Goal: Use online tool/utility: Utilize a website feature to perform a specific function

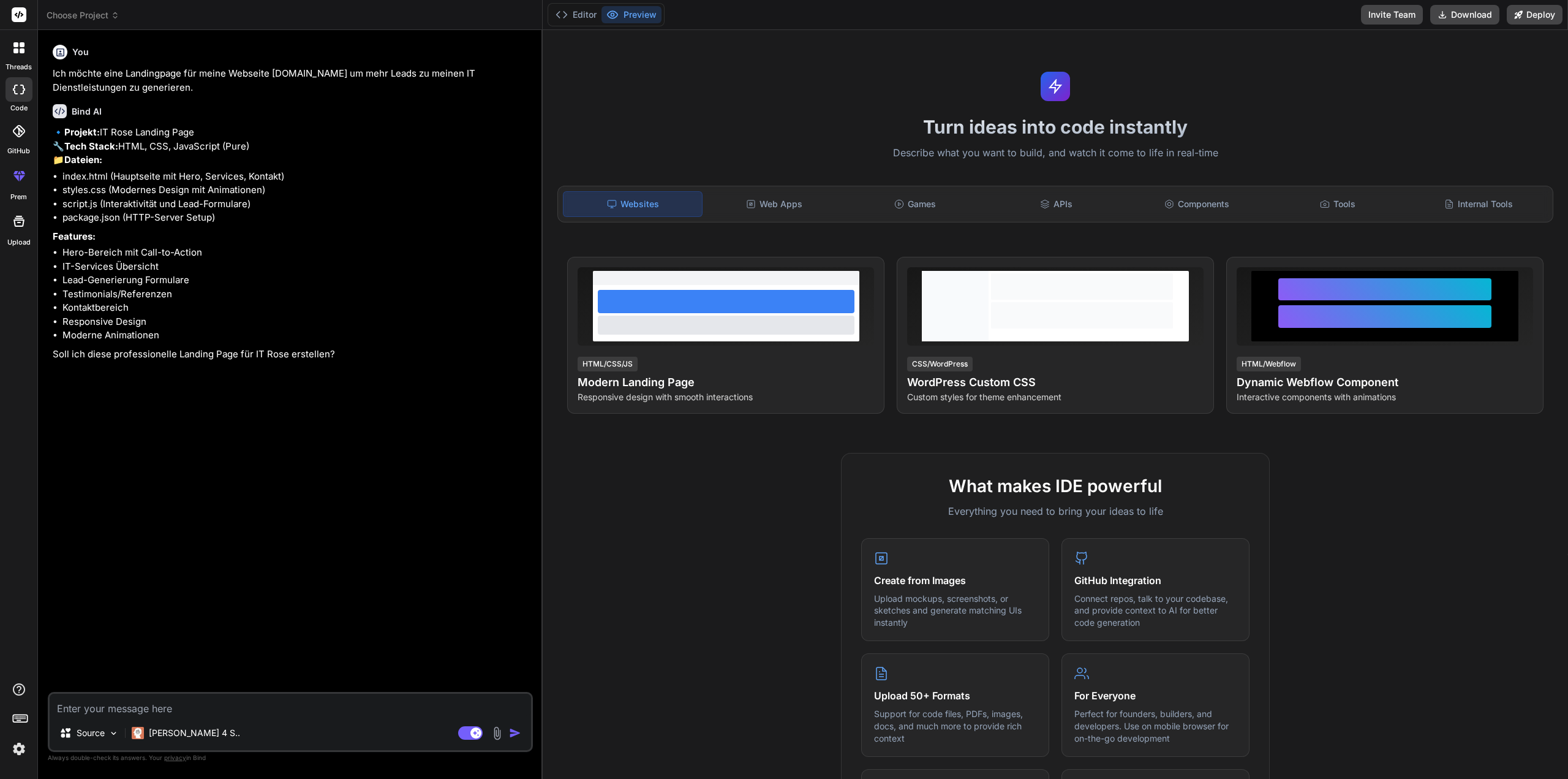
type textarea "x"
click at [115, 709] on textarea at bounding box center [290, 705] width 481 height 22
type textarea "D"
type textarea "x"
type textarea "De"
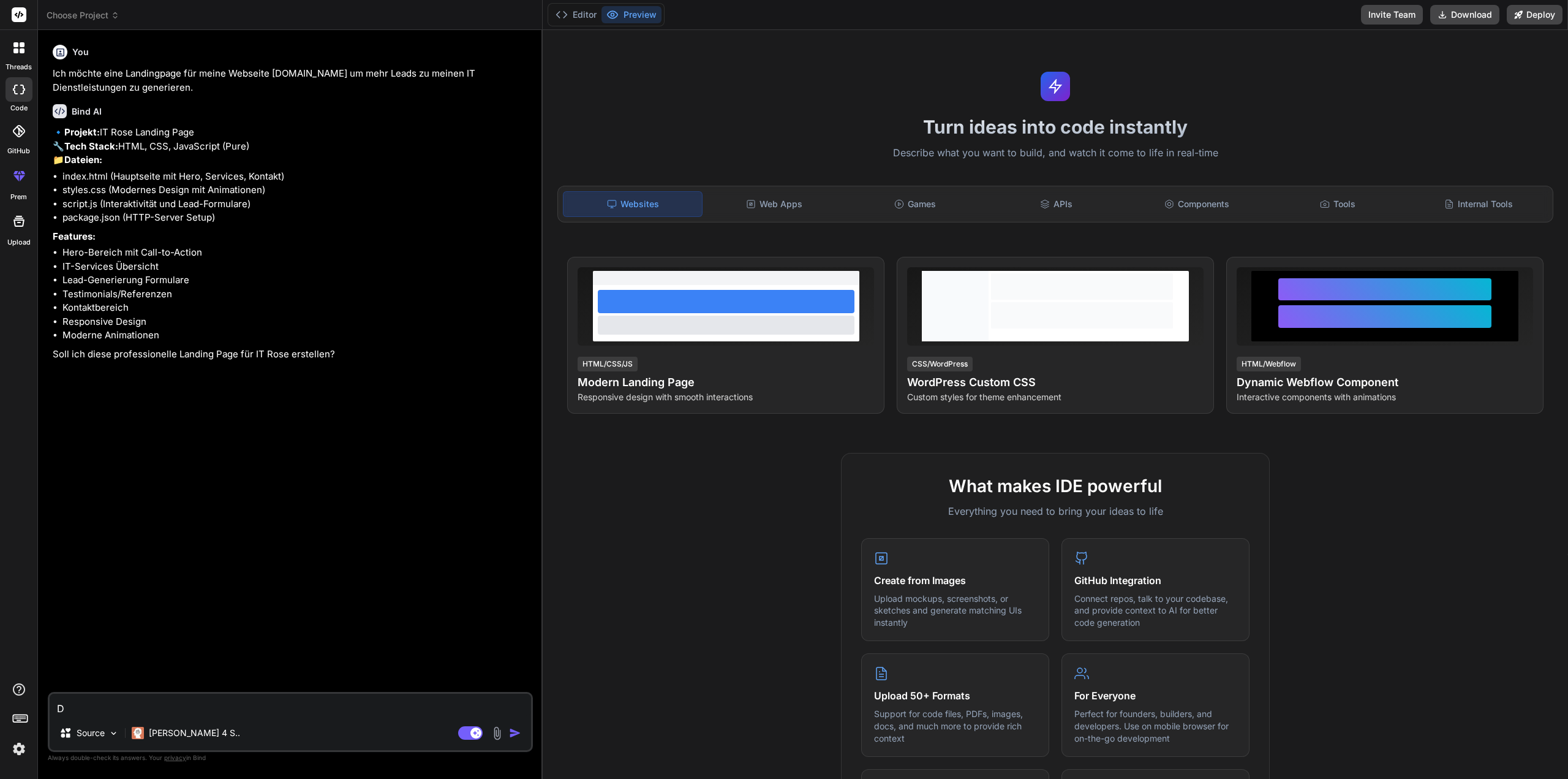
type textarea "x"
type textarea "Der"
type textarea "x"
type textarea "Der"
type textarea "x"
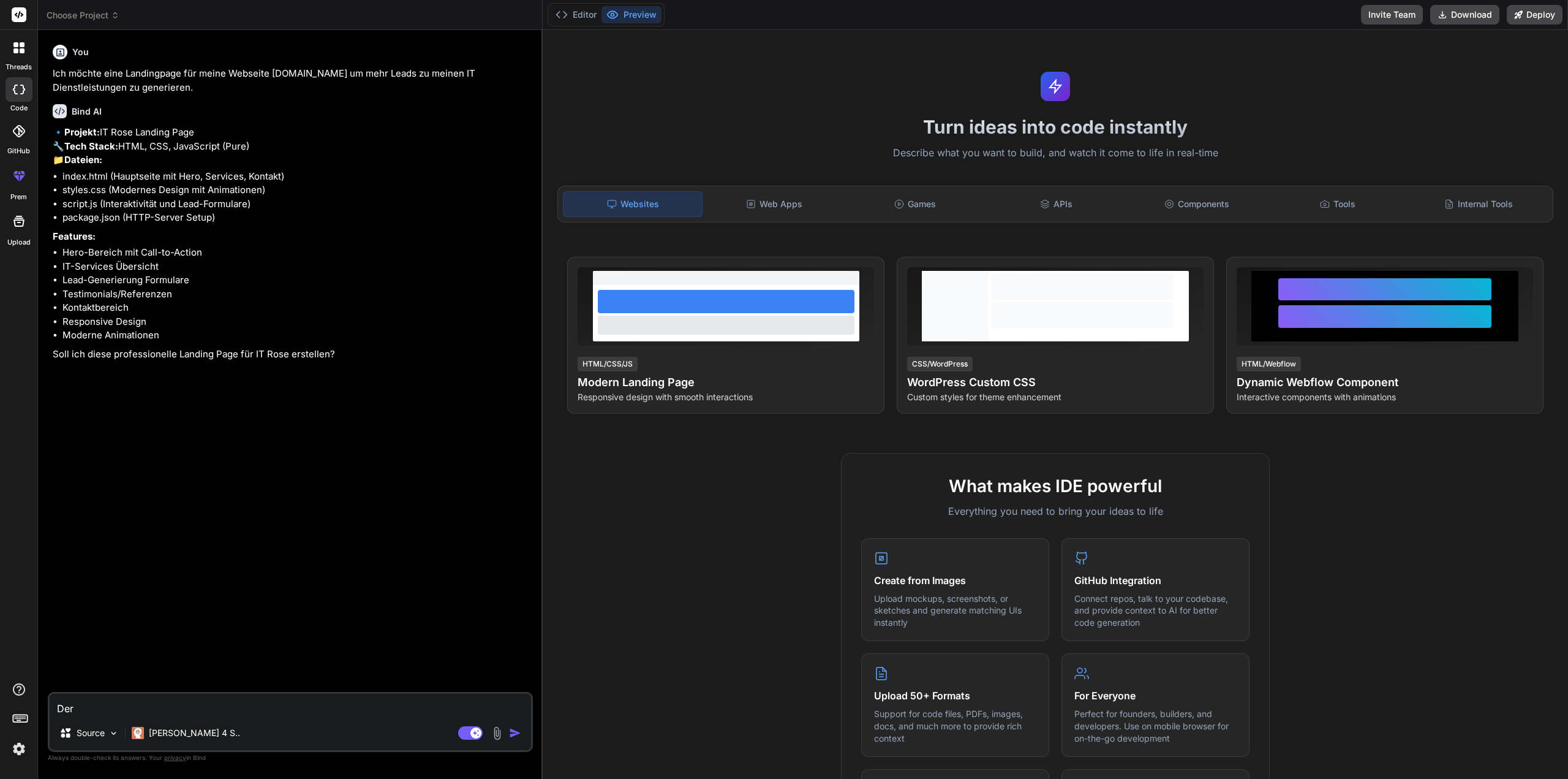
type textarea "Der S"
type textarea "x"
type textarea "Der St"
type textarea "x"
type textarea "Der Sty"
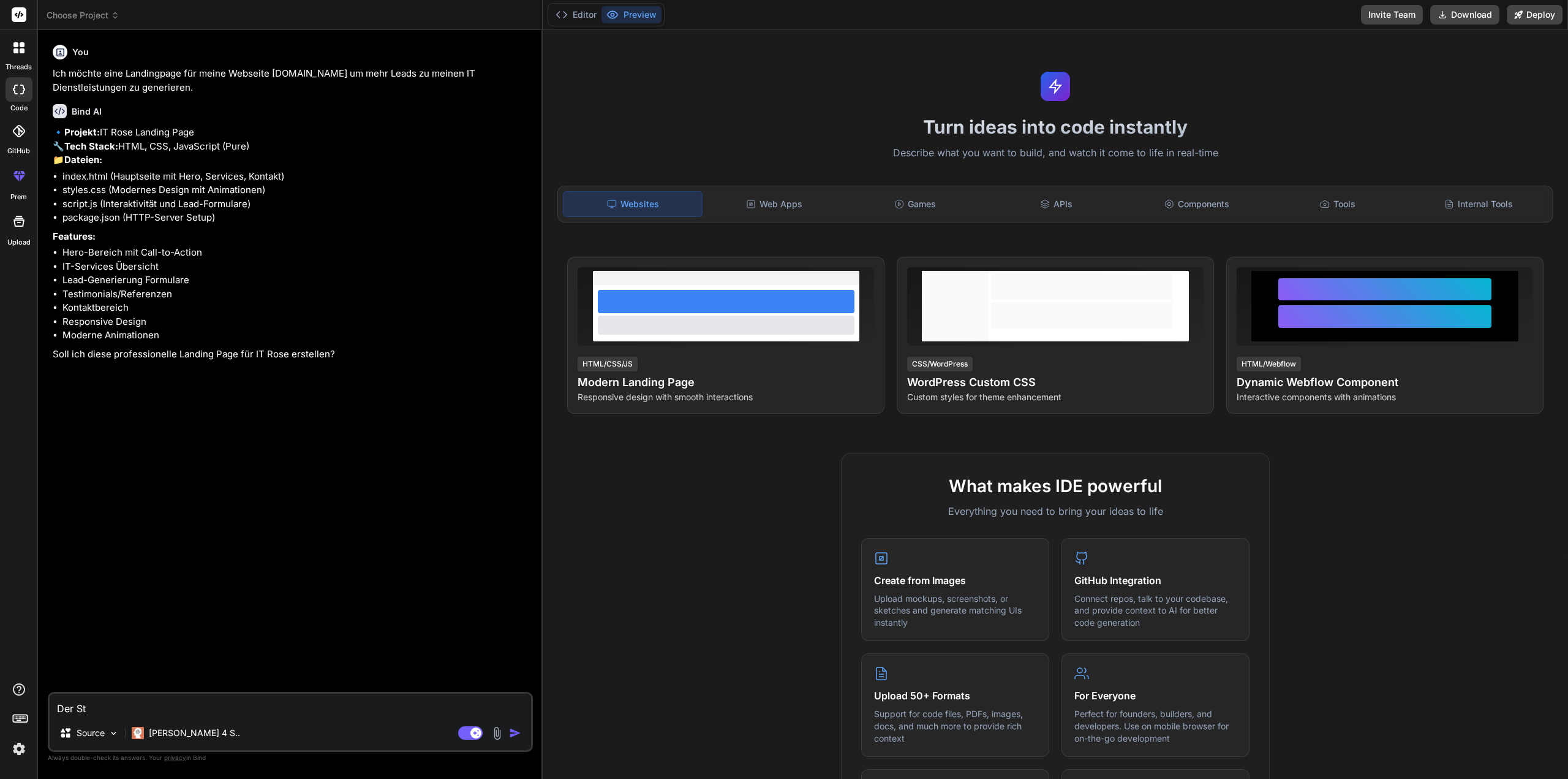
type textarea "x"
type textarea "Der Styl"
type textarea "x"
type textarea "Der Style"
type textarea "x"
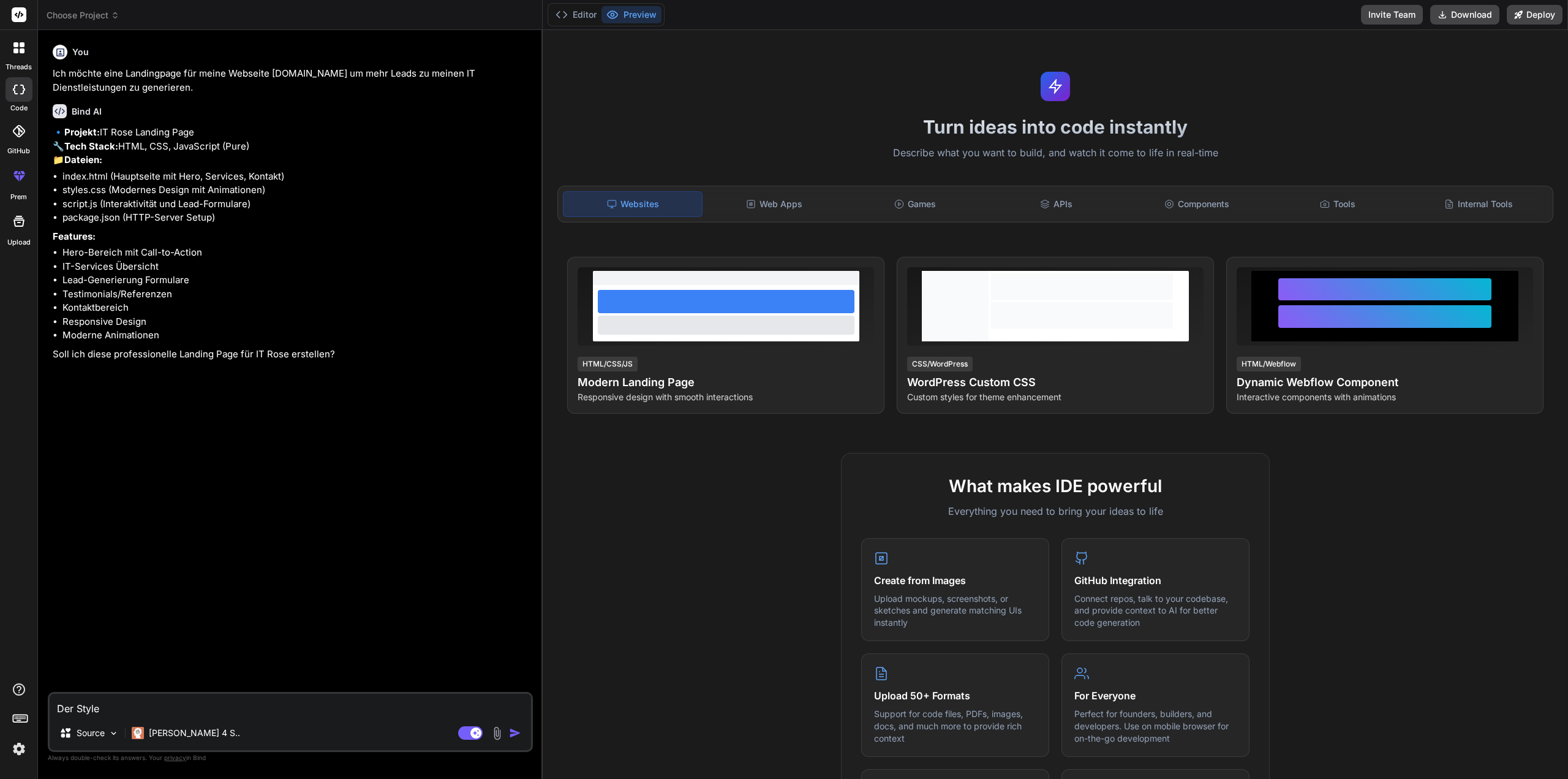
type textarea "Der Style"
type textarea "x"
type textarea "Der Style k"
type textarea "x"
type textarea "Der Style ka"
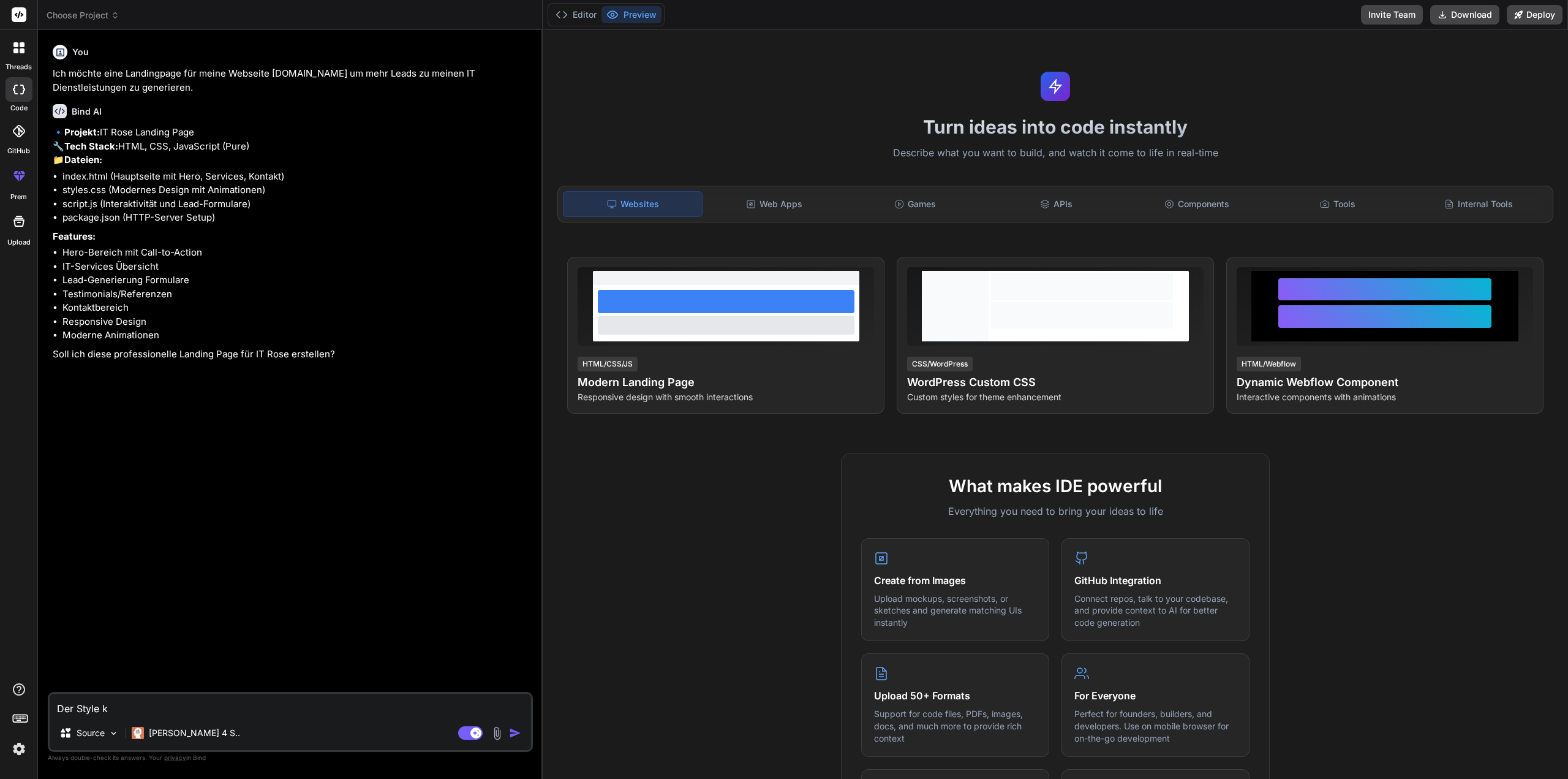
type textarea "x"
type textarea "Der Style kan"
type textarea "x"
type textarea "Der Style kann"
type textarea "x"
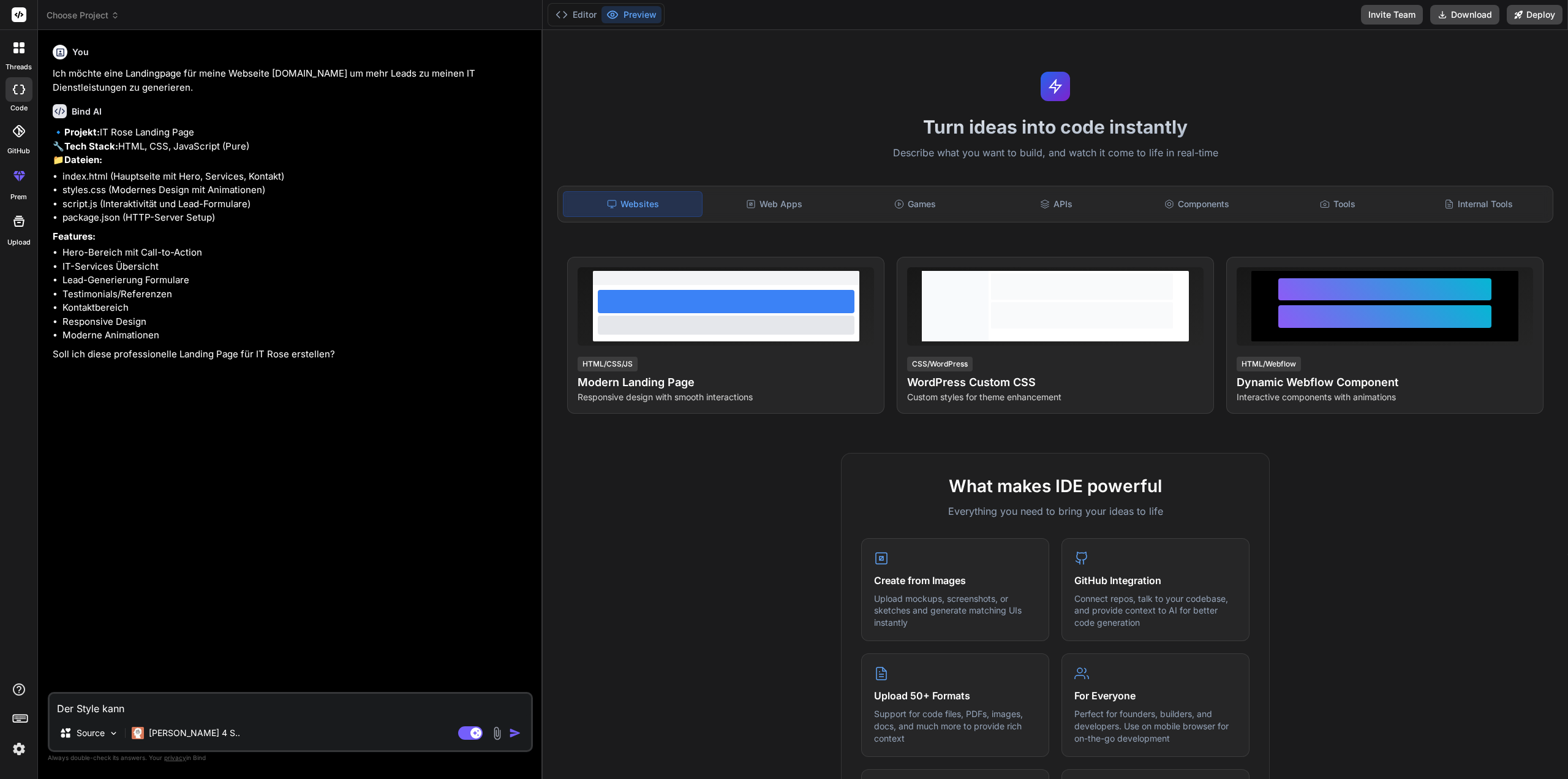
type textarea "Der Style kann"
type textarea "x"
type textarea "Der Style kann g"
type textarea "x"
type textarea "Der Style kann ge"
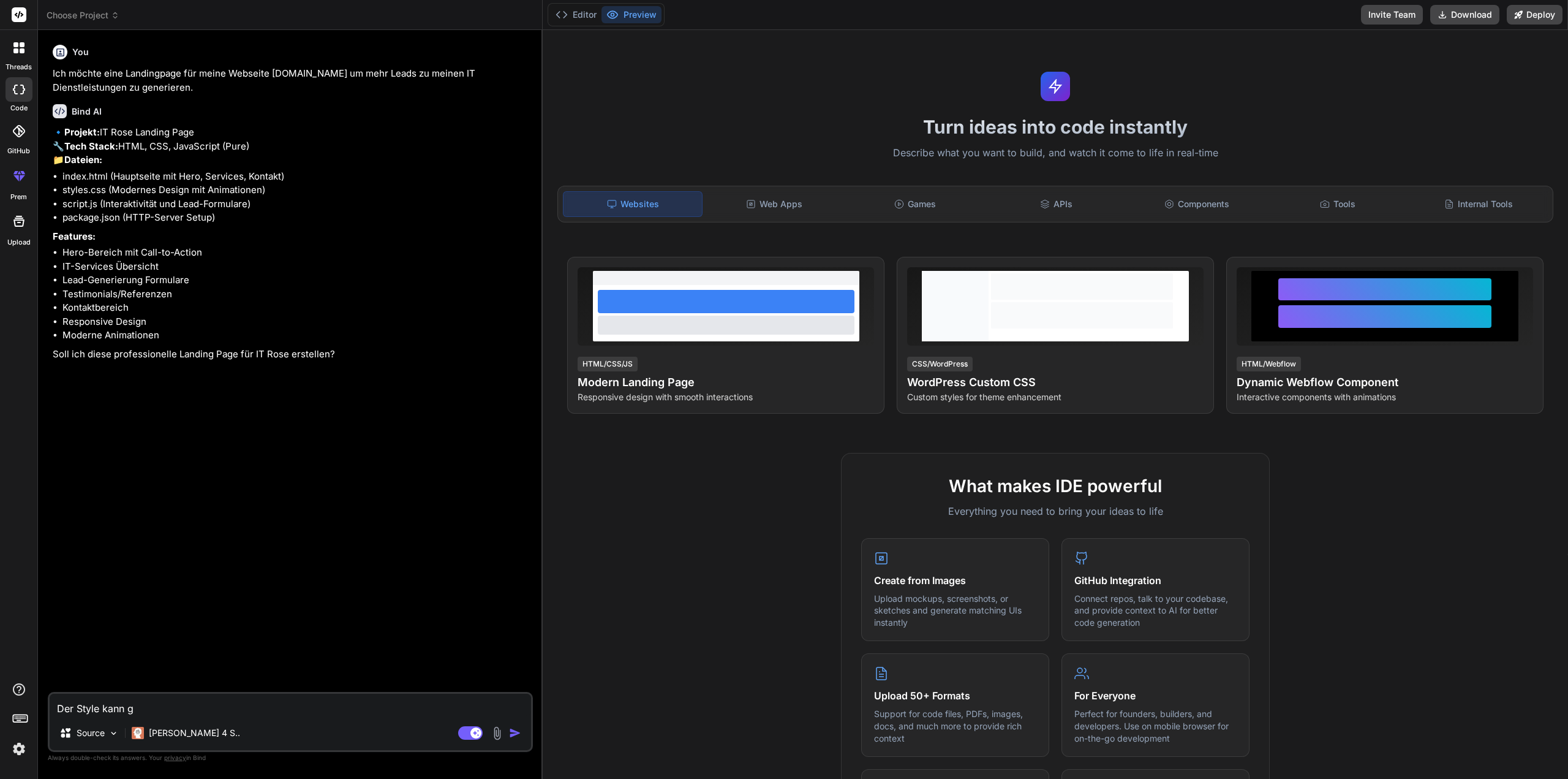
type textarea "x"
type textarea "Der Style kann ger"
type textarea "x"
type textarea "Der Style kann gern"
type textarea "x"
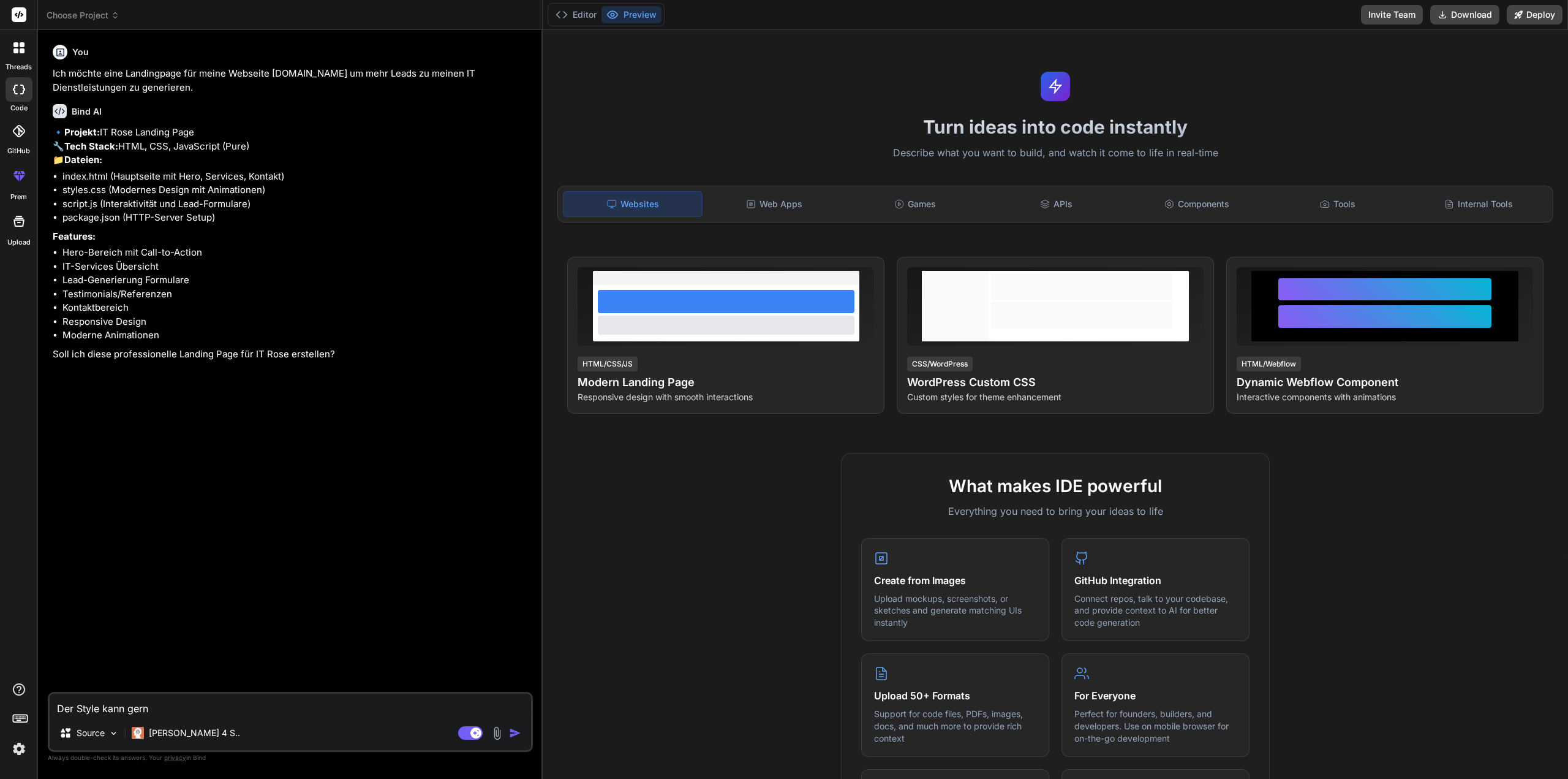
type textarea "Der Style kann gerne"
type textarea "x"
type textarea "Der Style kann gerne"
type textarea "x"
type textarea "Der Style kann gerne i"
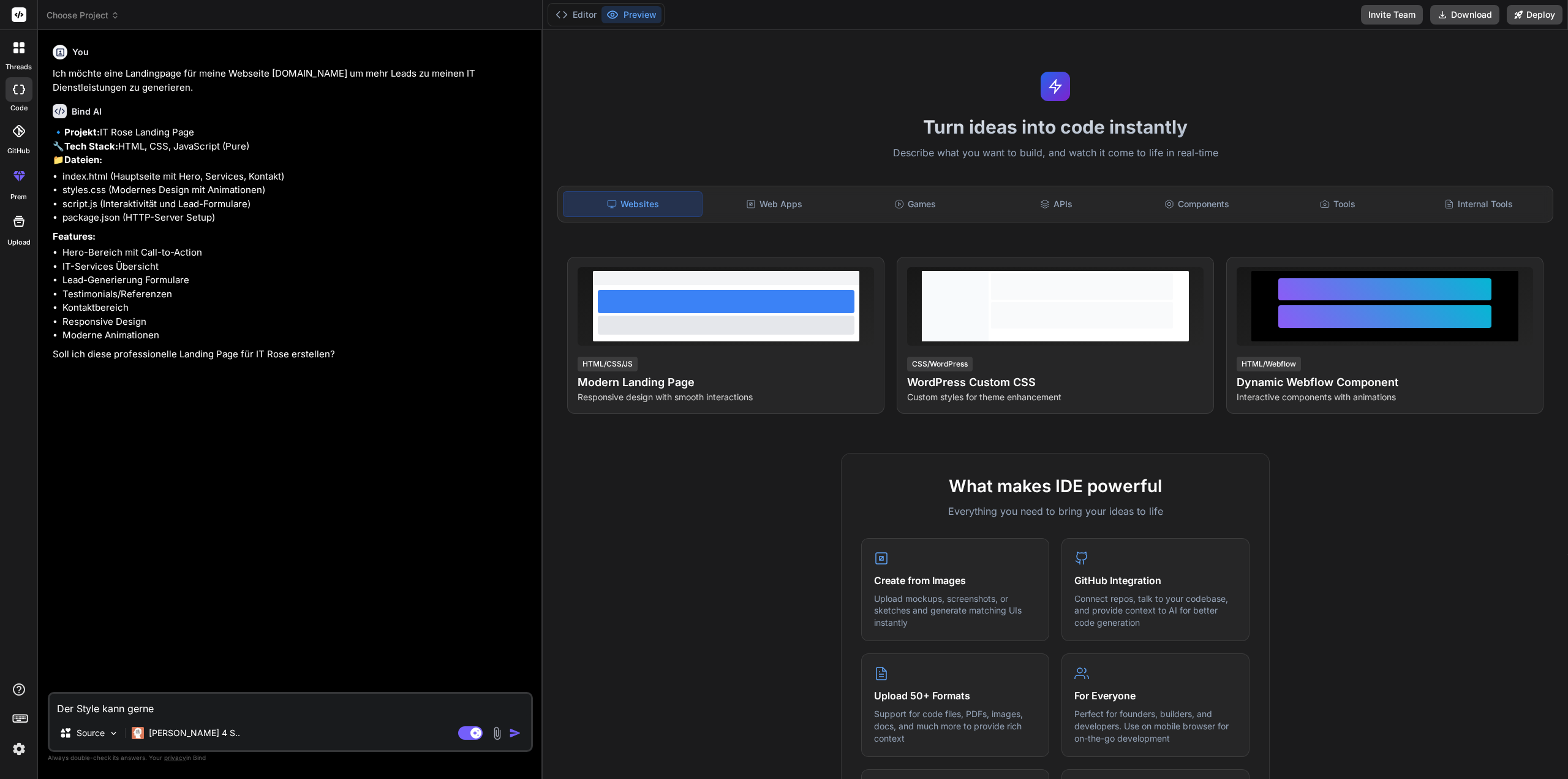
type textarea "x"
type textarea "Der Style kann gerne im"
type textarea "x"
type textarea "Der Style kann gerne im"
type textarea "x"
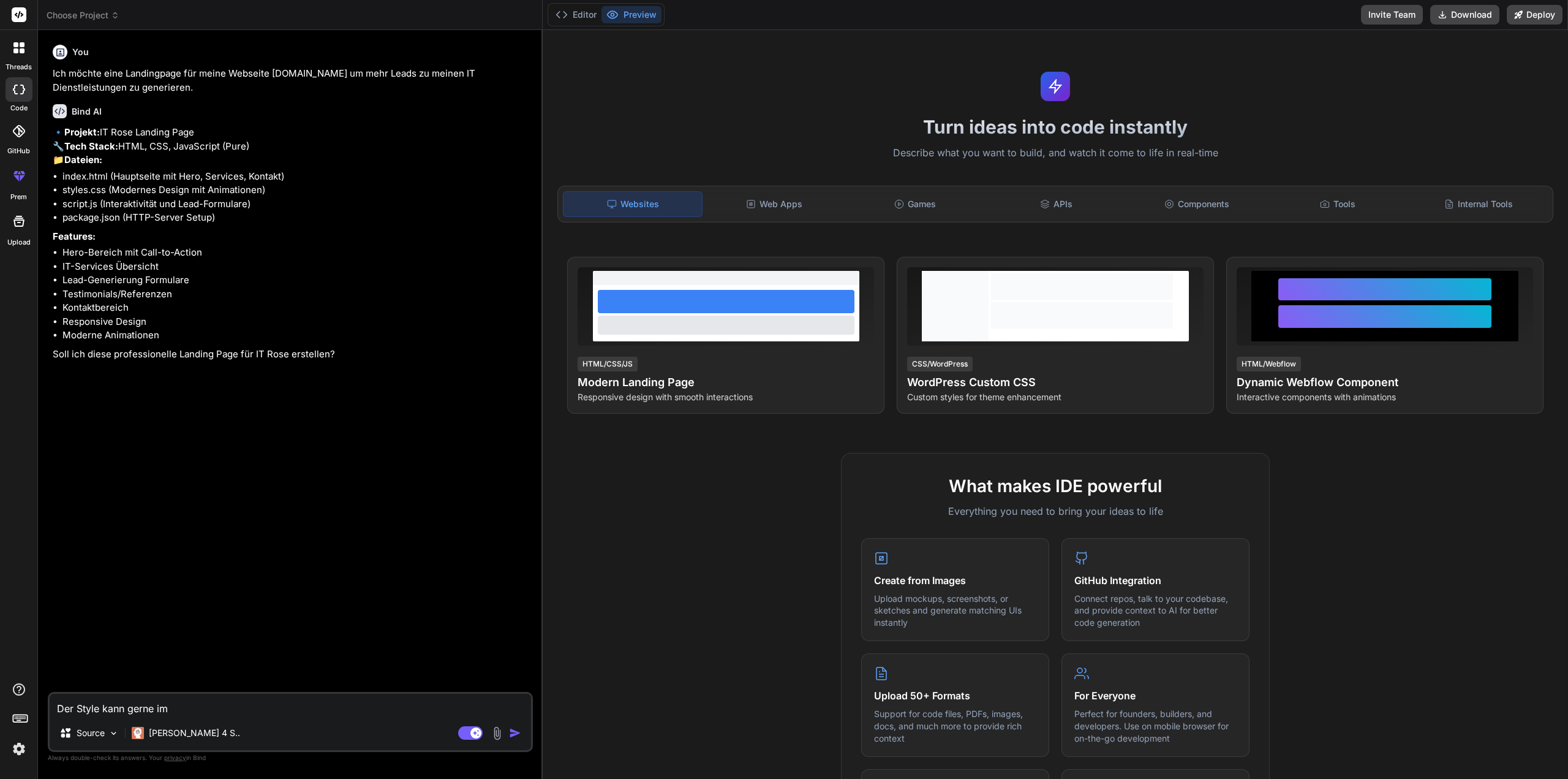
type textarea "Der Style kann gerne im A"
type textarea "x"
type textarea "Der Style kann gerne im Ap"
type textarea "x"
type textarea "Der Style kann gerne im App"
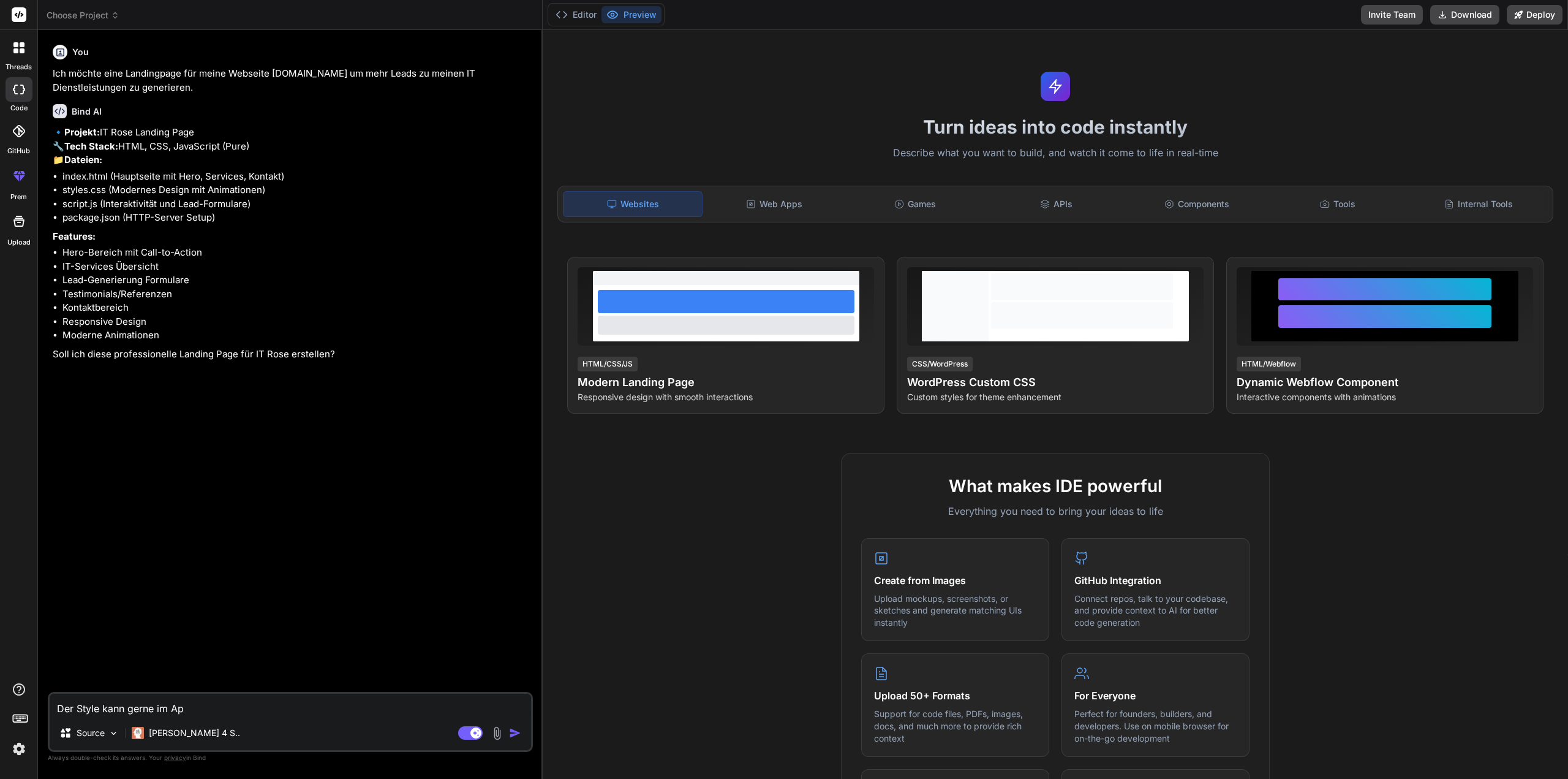
type textarea "x"
type textarea "Der Style kann gerne im Appl"
type textarea "x"
type textarea "Der Style kann gerne im Apple"
type textarea "x"
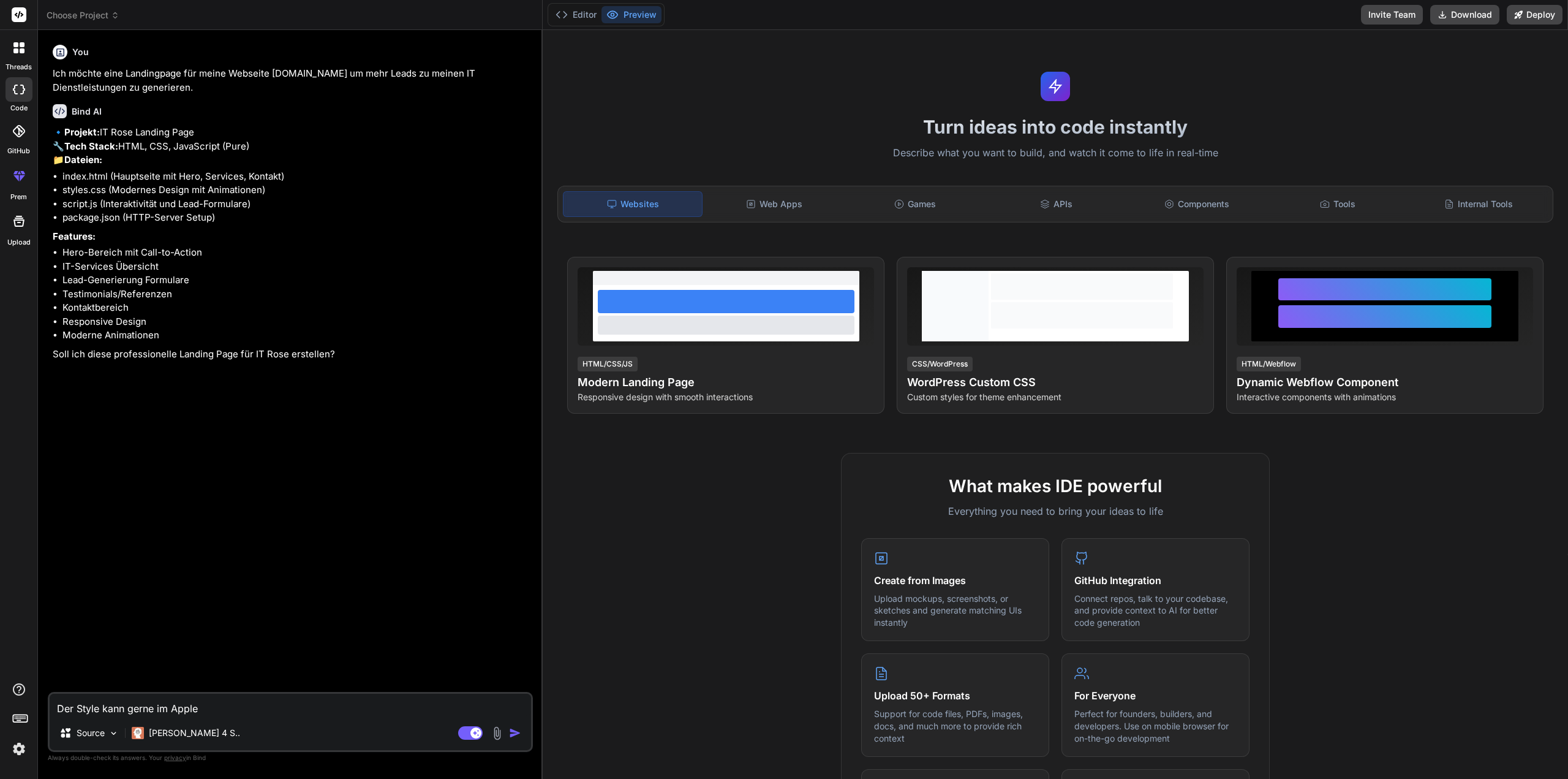
type textarea "Der Style kann gerne im Apple"
type textarea "x"
type textarea "Der Style kann gerne im Apple S"
type textarea "x"
type textarea "Der Style kann gerne im Apple St"
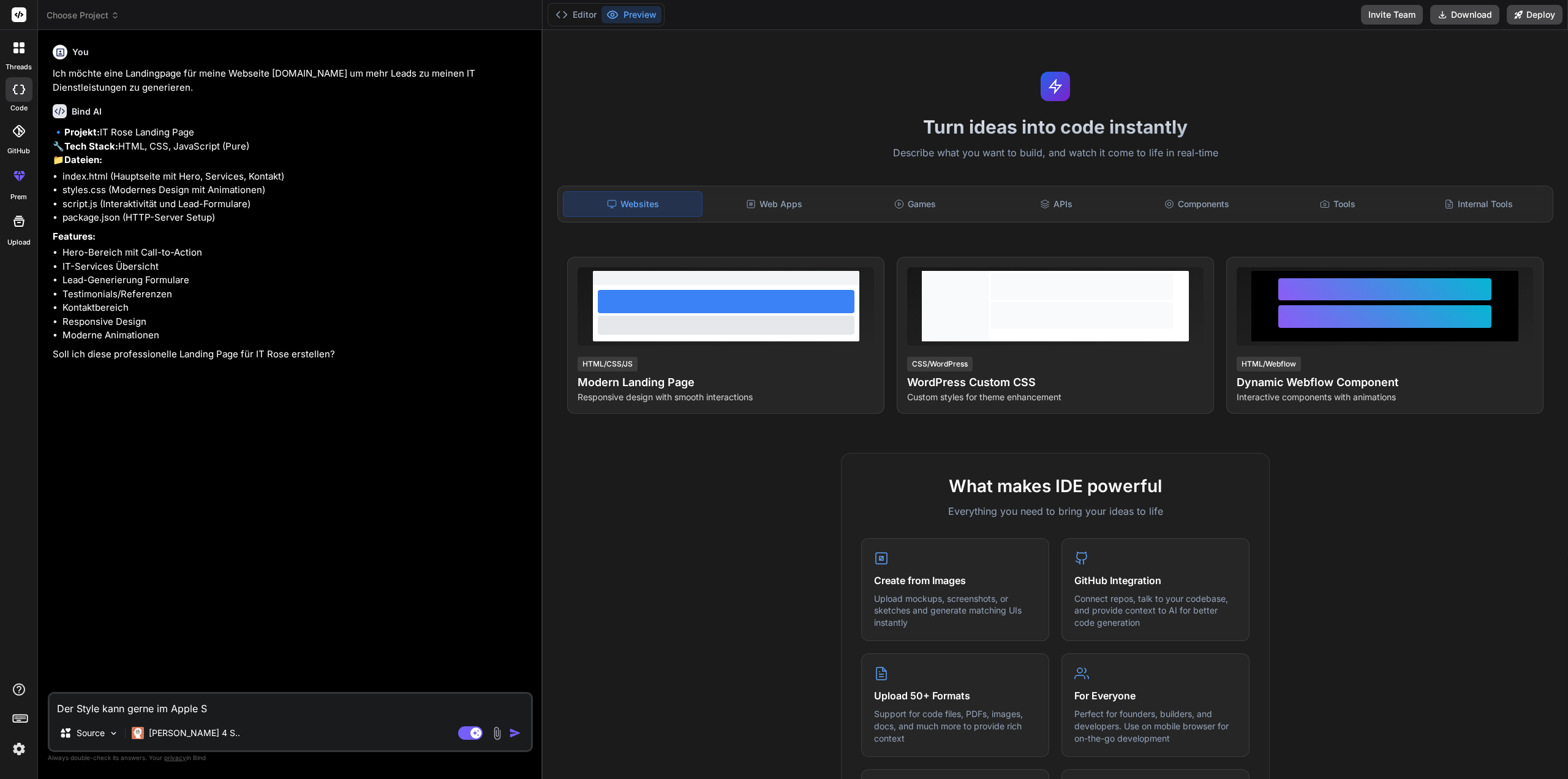
type textarea "x"
type textarea "Der Style kann gerne im Apple Sti"
type textarea "x"
type textarea "Der Style kann gerne im Apple St"
type textarea "x"
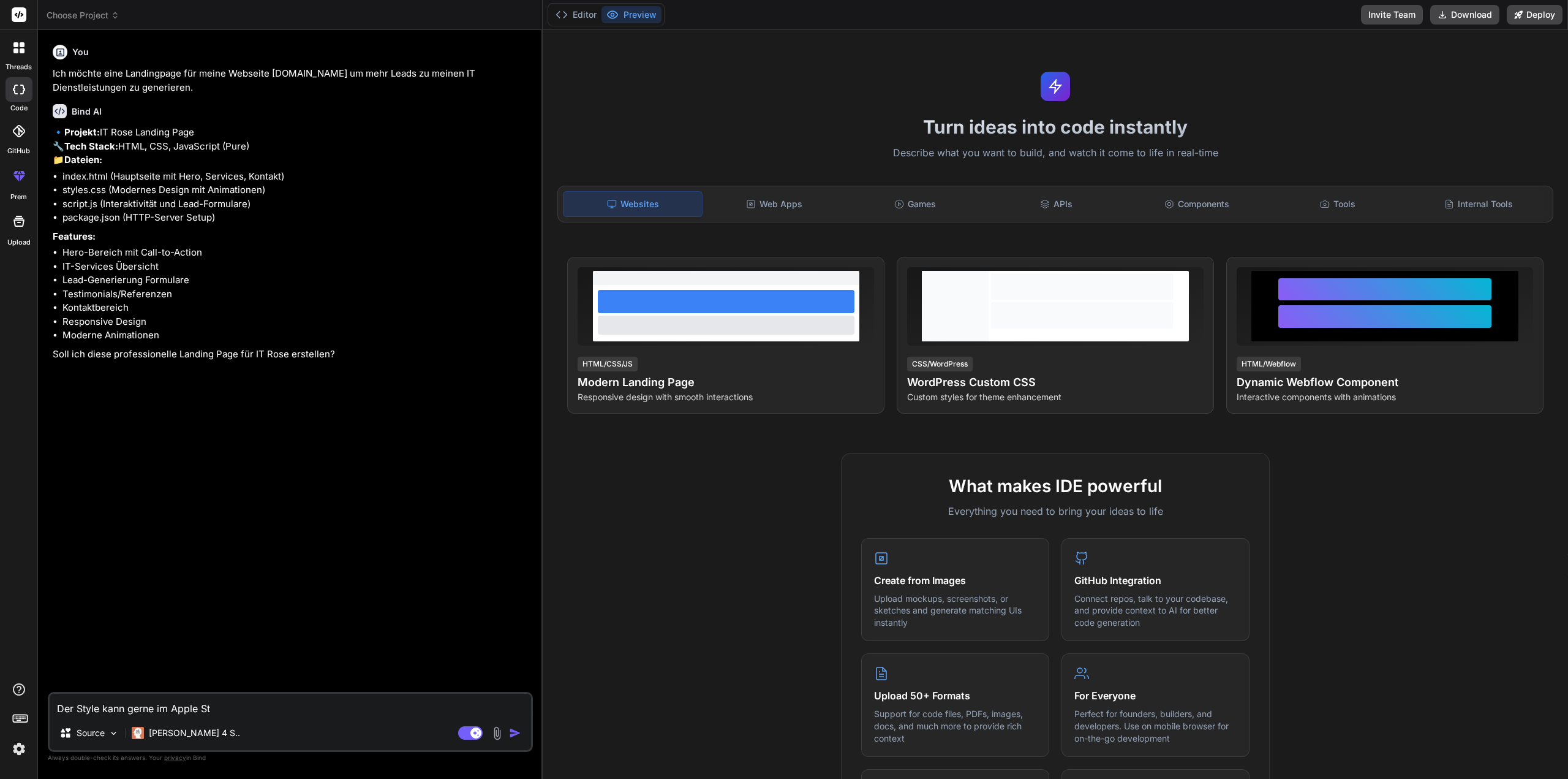
type textarea "Der Style kann gerne im Apple Sty"
type textarea "x"
type textarea "Der Style kann gerne im Apple Styl"
type textarea "x"
type textarea "Der Style kann gerne im Apple Style"
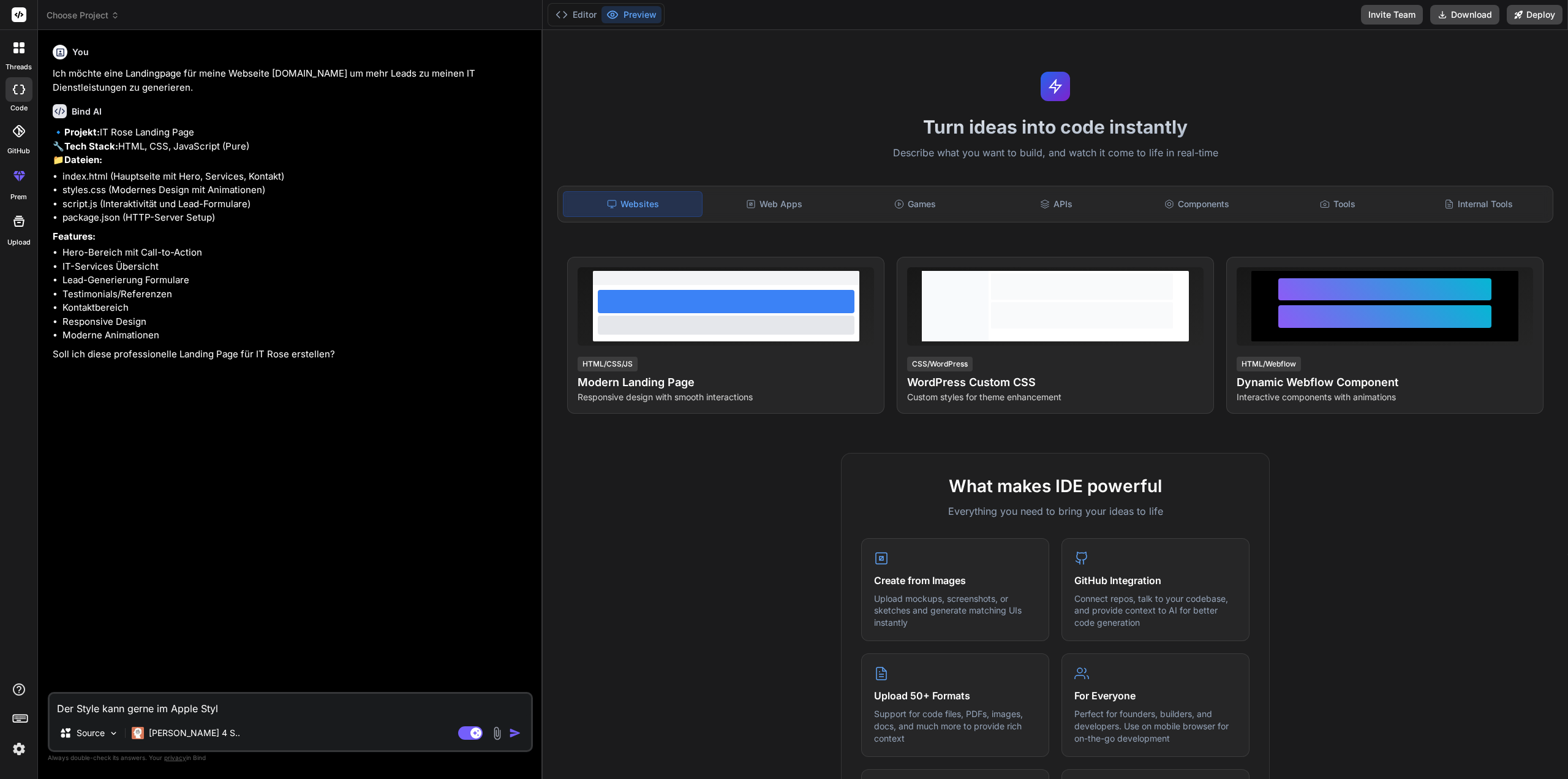
type textarea "x"
type textarea "Der Style kann gerne im Apple Style"
type textarea "x"
type textarea "Der Style kann gerne im Apple Style s"
type textarea "x"
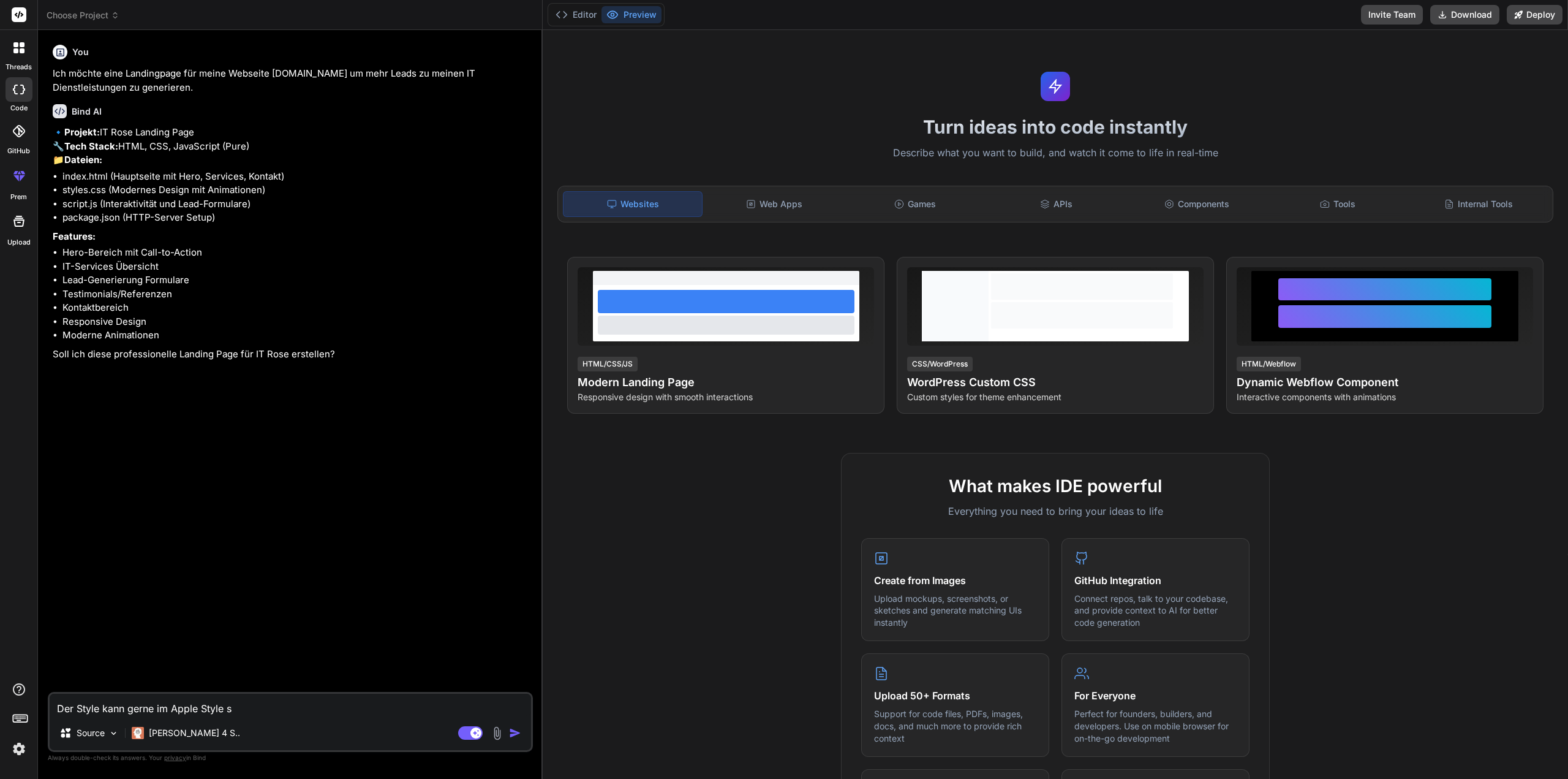
type textarea "Der Style kann gerne im Apple Style se"
type textarea "x"
type textarea "Der Style kann gerne im Apple Style sei"
type textarea "x"
type textarea "Der Style kann gerne im Apple Style sein"
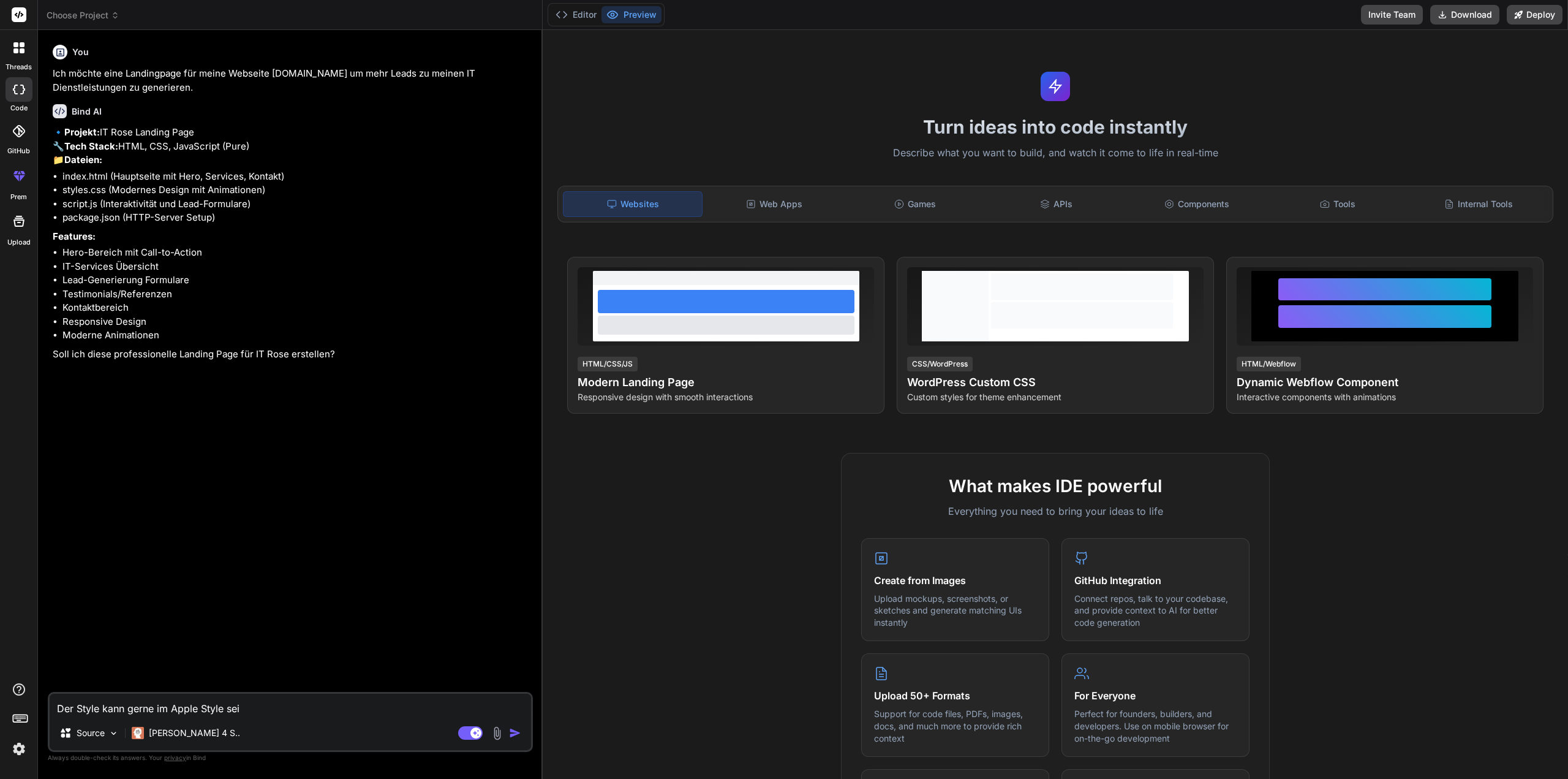
type textarea "x"
type textarea "Der Style kann gerne im Apple Style sein"
type textarea "x"
type textarea "Der Style kann gerne im Apple Style sein m"
type textarea "x"
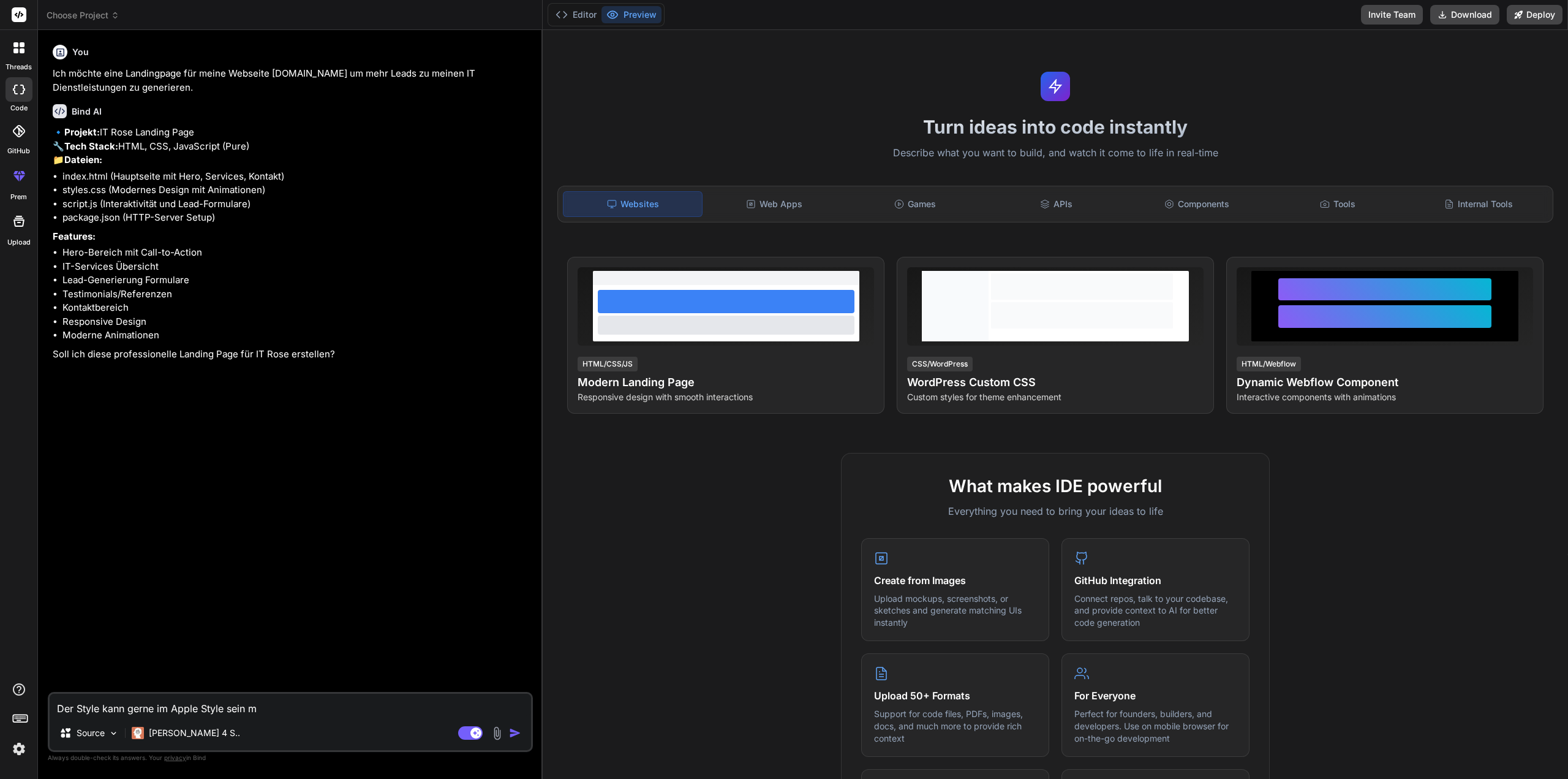
type textarea "Der Style kann gerne im Apple Style sein mi"
type textarea "x"
type textarea "Der Style kann gerne im Apple Style sein mit"
type textarea "x"
type textarea "Der Style kann gerne im Apple Style sein mit"
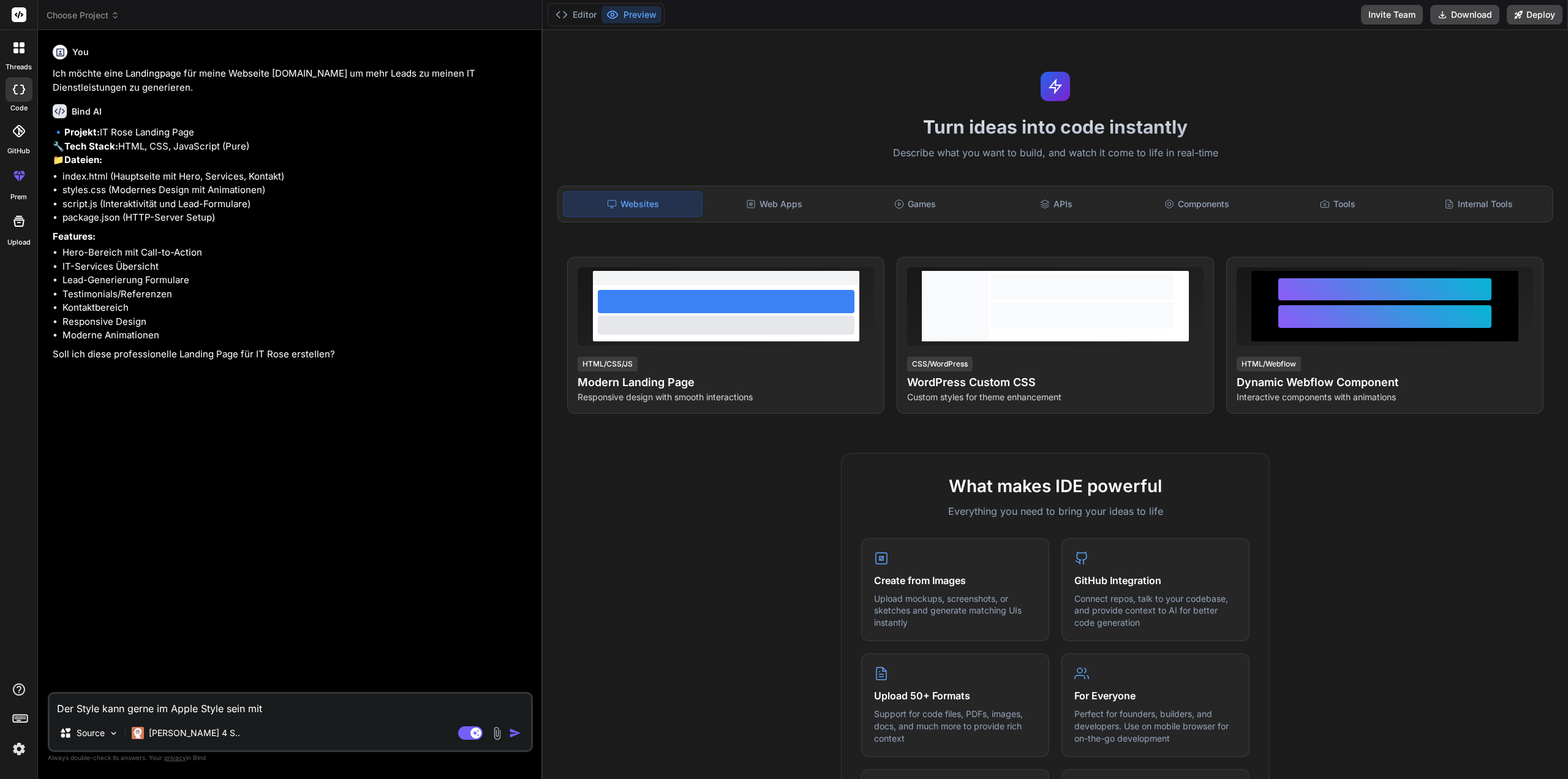
type textarea "x"
type textarea "Der Style kann gerne im Apple Style sein mit a"
type textarea "x"
type textarea "Der Style kann gerne im Apple Style sein mit an"
type textarea "x"
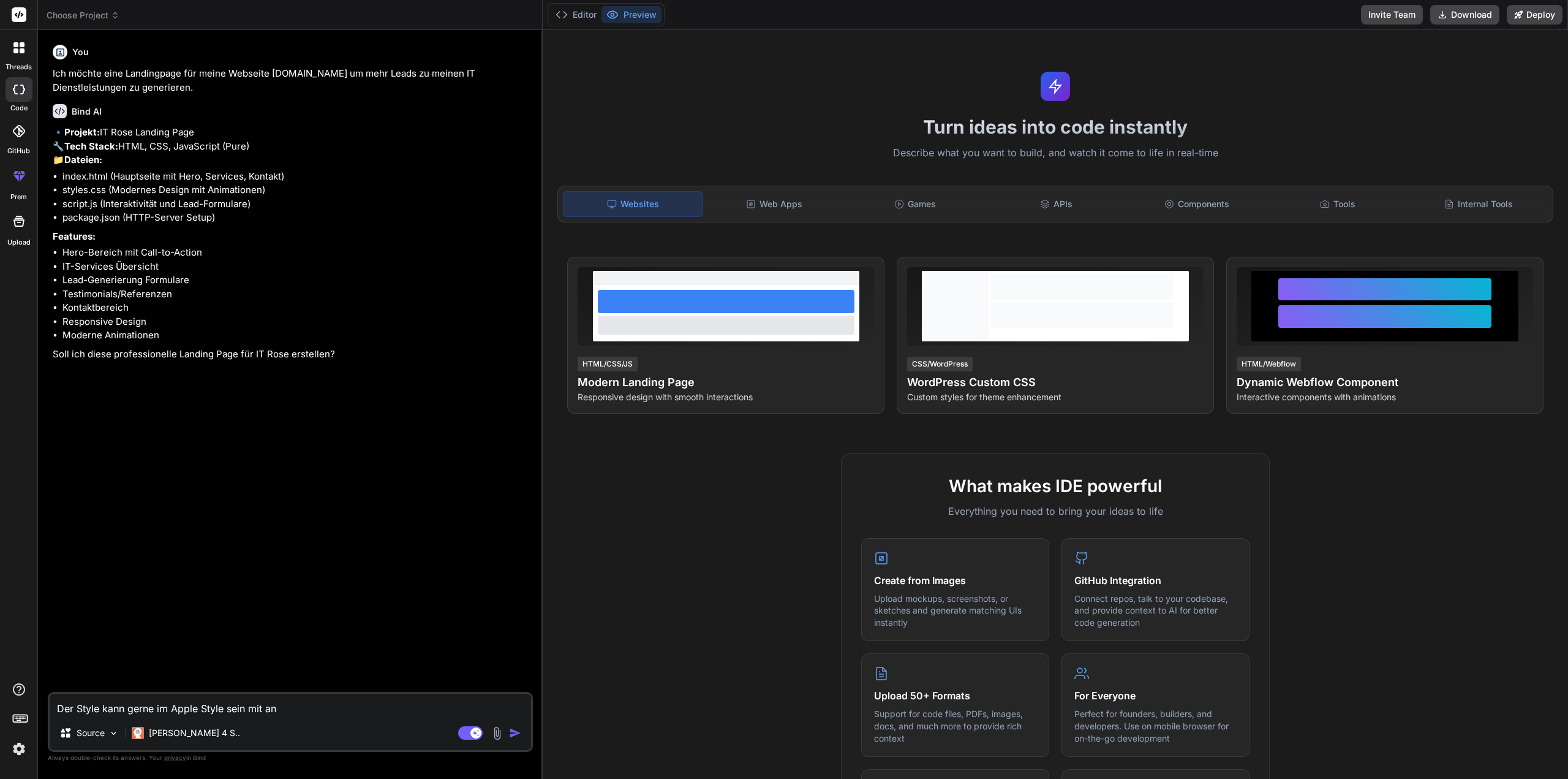
type textarea "Der Style kann gerne im Apple Style sein mit ani"
type textarea "x"
type textarea "Der Style kann gerne im Apple Style sein mit anim"
type textarea "x"
type textarea "Der Style kann gerne im Apple Style sein mit anima"
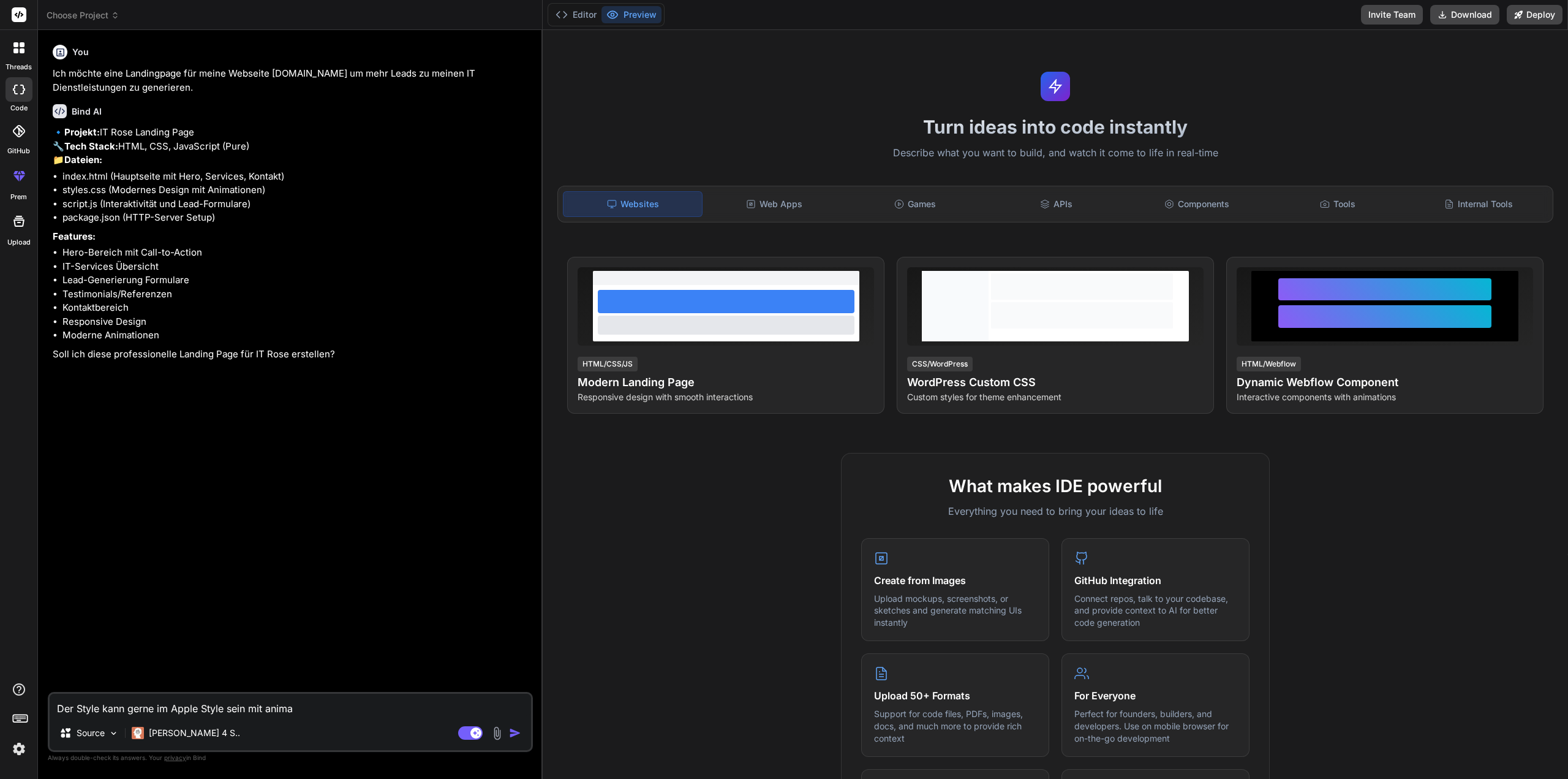
type textarea "x"
type textarea "Der Style kann gerne im Apple Style sein mit animat"
type textarea "x"
type textarea "Der Style kann gerne im Apple Style sein mit animati"
type textarea "x"
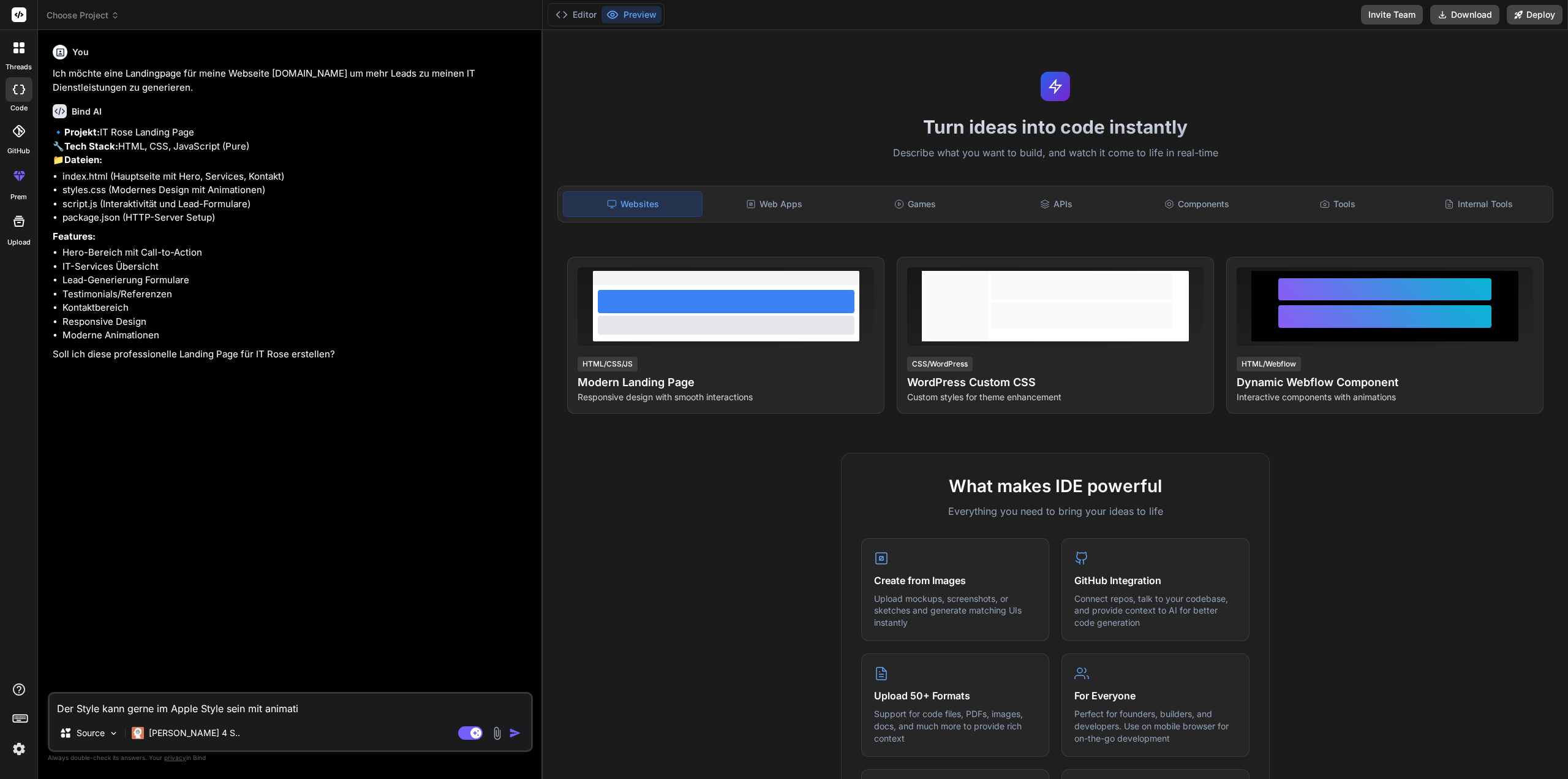
type textarea "Der Style kann gerne im Apple Style sein mit animatio"
type textarea "x"
type textarea "Der Style kann gerne im Apple Style sein mit animation"
type textarea "x"
type textarea "Der Style kann gerne im Apple Style sein mit animatione"
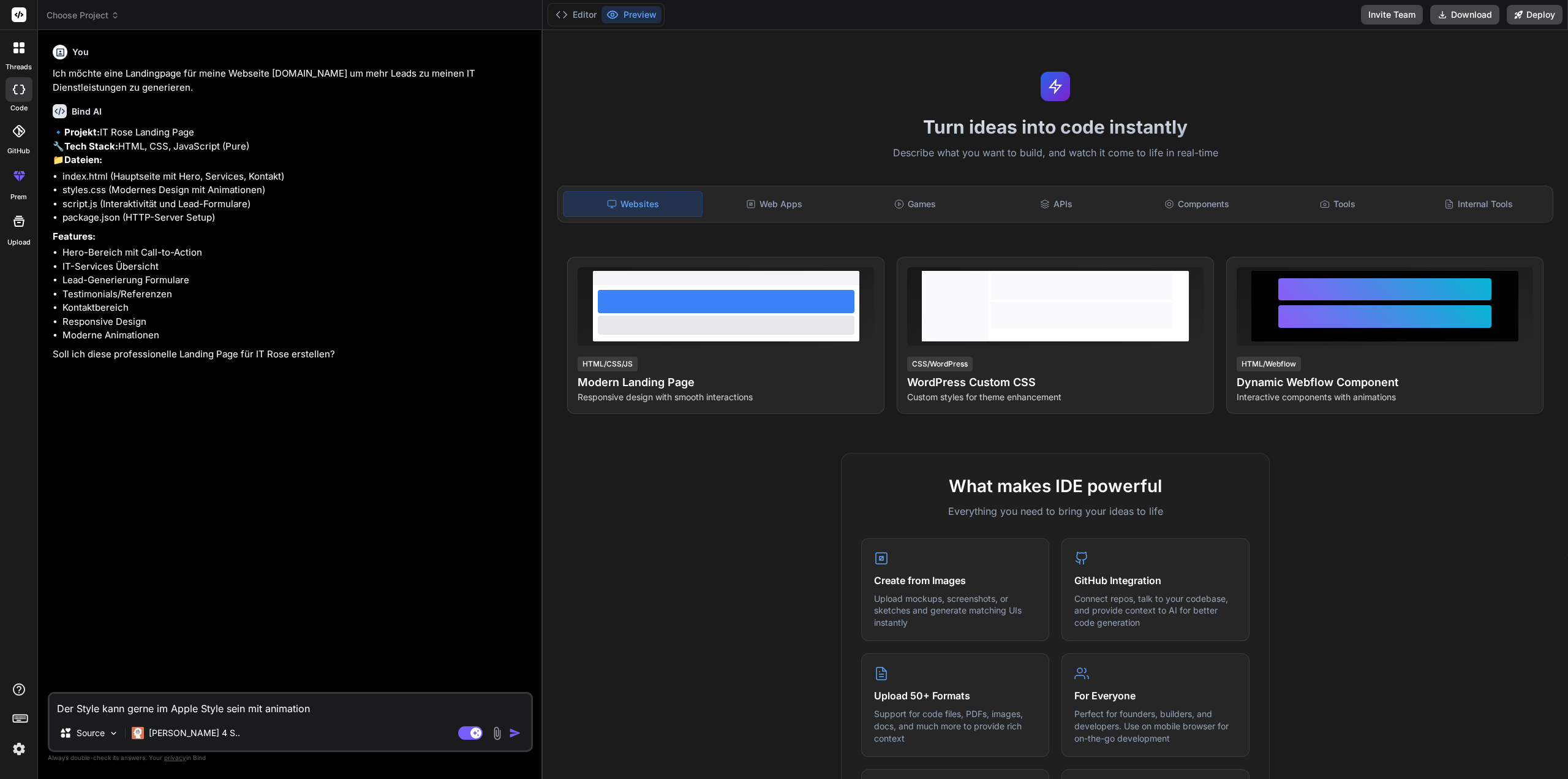
type textarea "x"
type textarea "Der Style kann gerne im Apple Style sein mit animationen"
type textarea "x"
type textarea "Der Style kann gerne im Apple Style sein mit animationen"
type textarea "x"
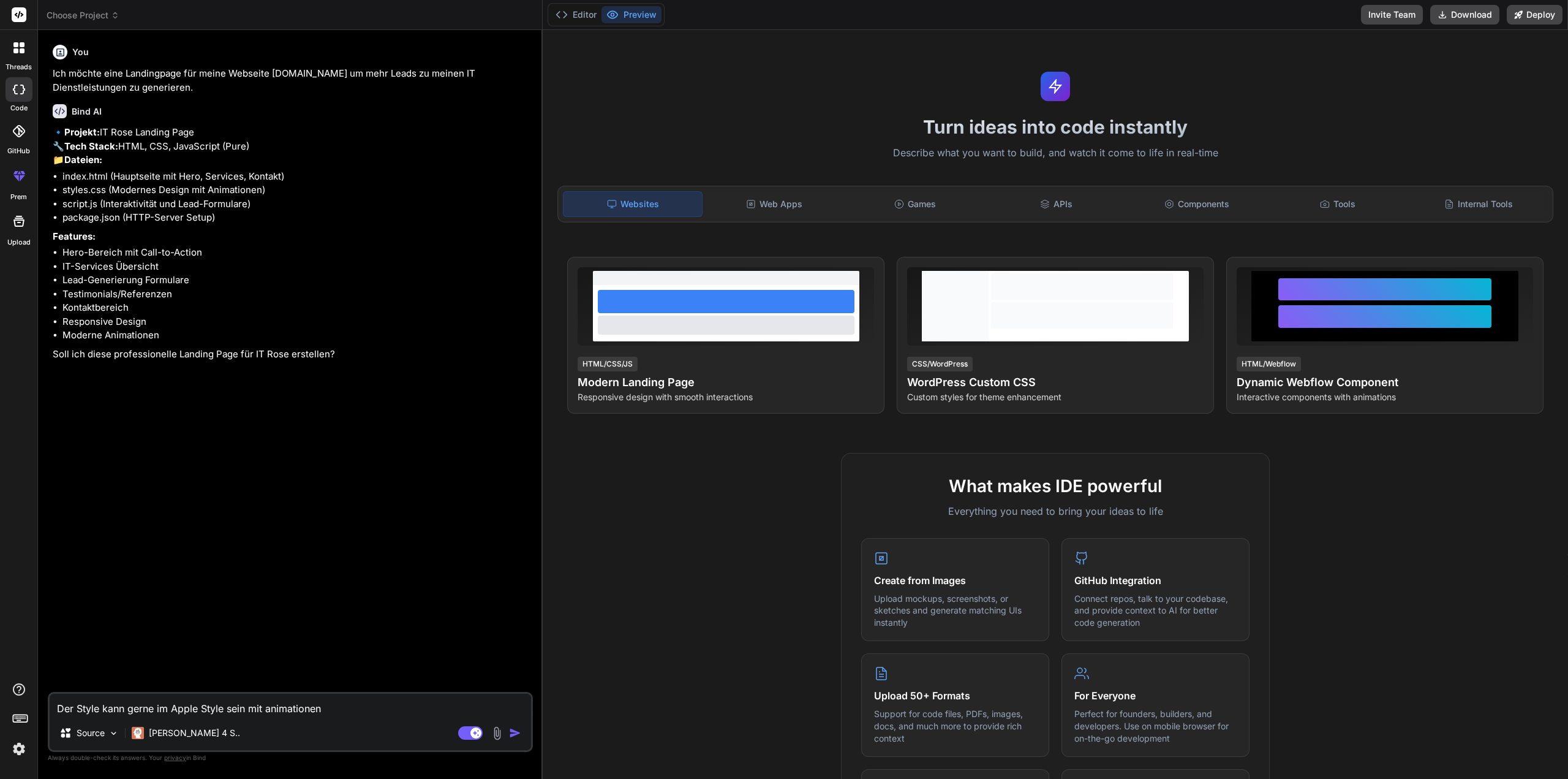
type textarea "Der Style kann gerne im Apple Style sein mit animationen u"
type textarea "x"
type textarea "Der Style kann gerne im Apple Style sein mit animationen un"
type textarea "x"
type textarea "Der Style kann gerne im Apple Style sein mit animationen und"
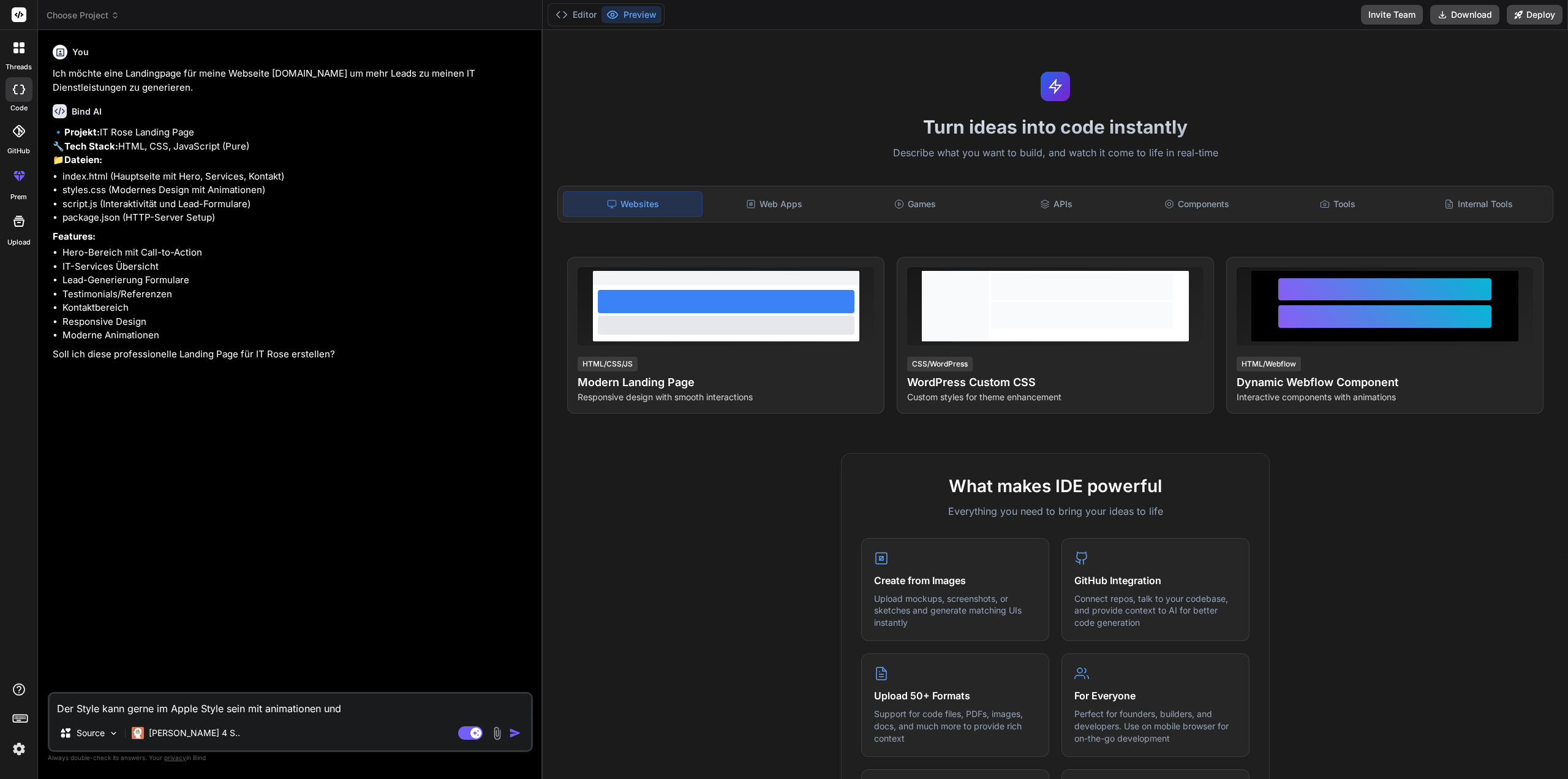
type textarea "x"
type textarea "Der Style kann gerne im Apple Style sein mit animationen und"
type textarea "x"
type textarea "Der Style kann gerne im Apple Style sein mit animationen und d"
type textarea "x"
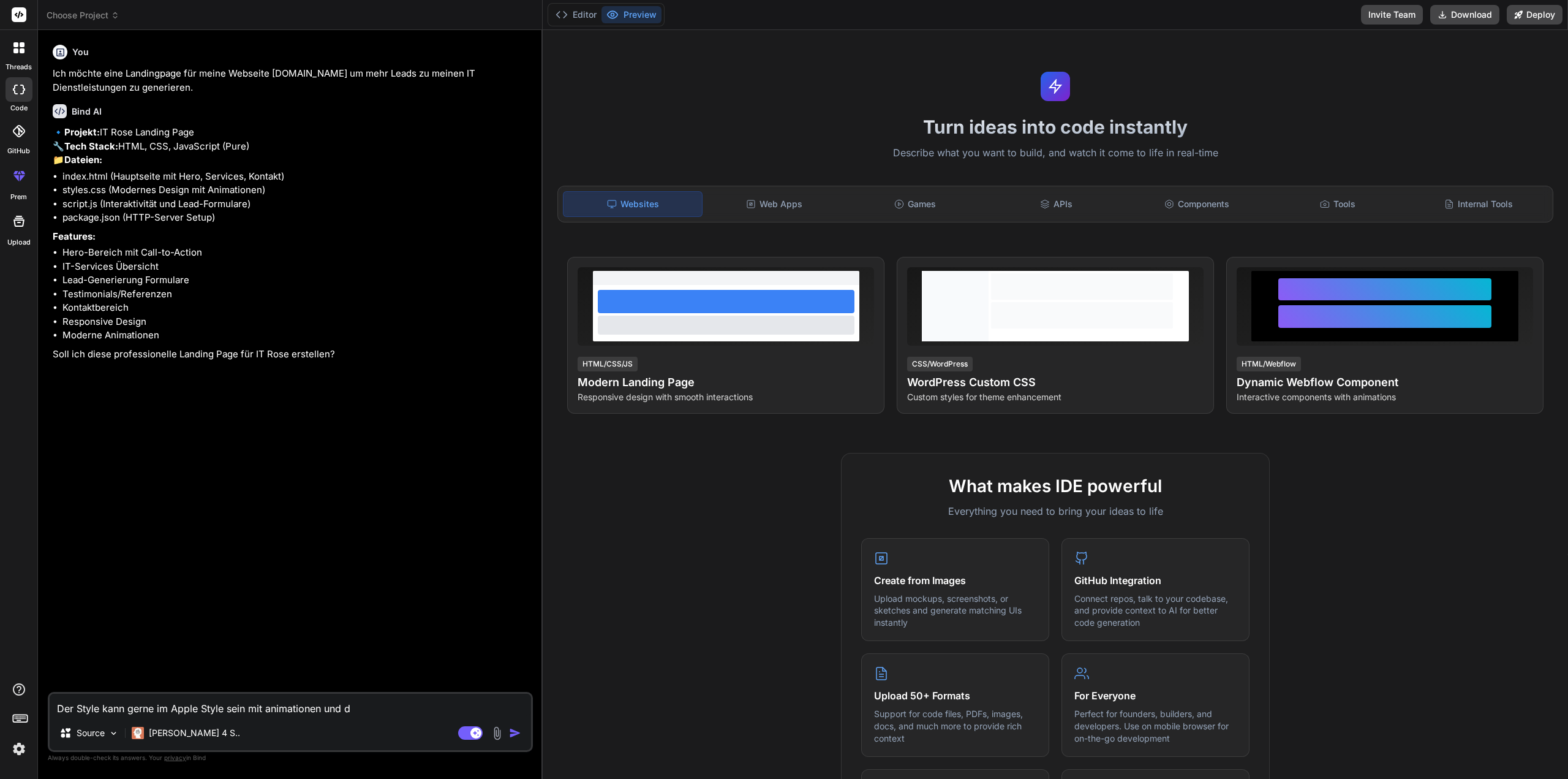
type textarea "Der Style kann gerne im Apple Style sein mit animationen und dy"
type textarea "x"
type textarea "Der Style kann gerne im Apple Style sein mit animationen und dyn"
type textarea "x"
type textarea "Der Style kann gerne im Apple Style sein mit animationen und dyna"
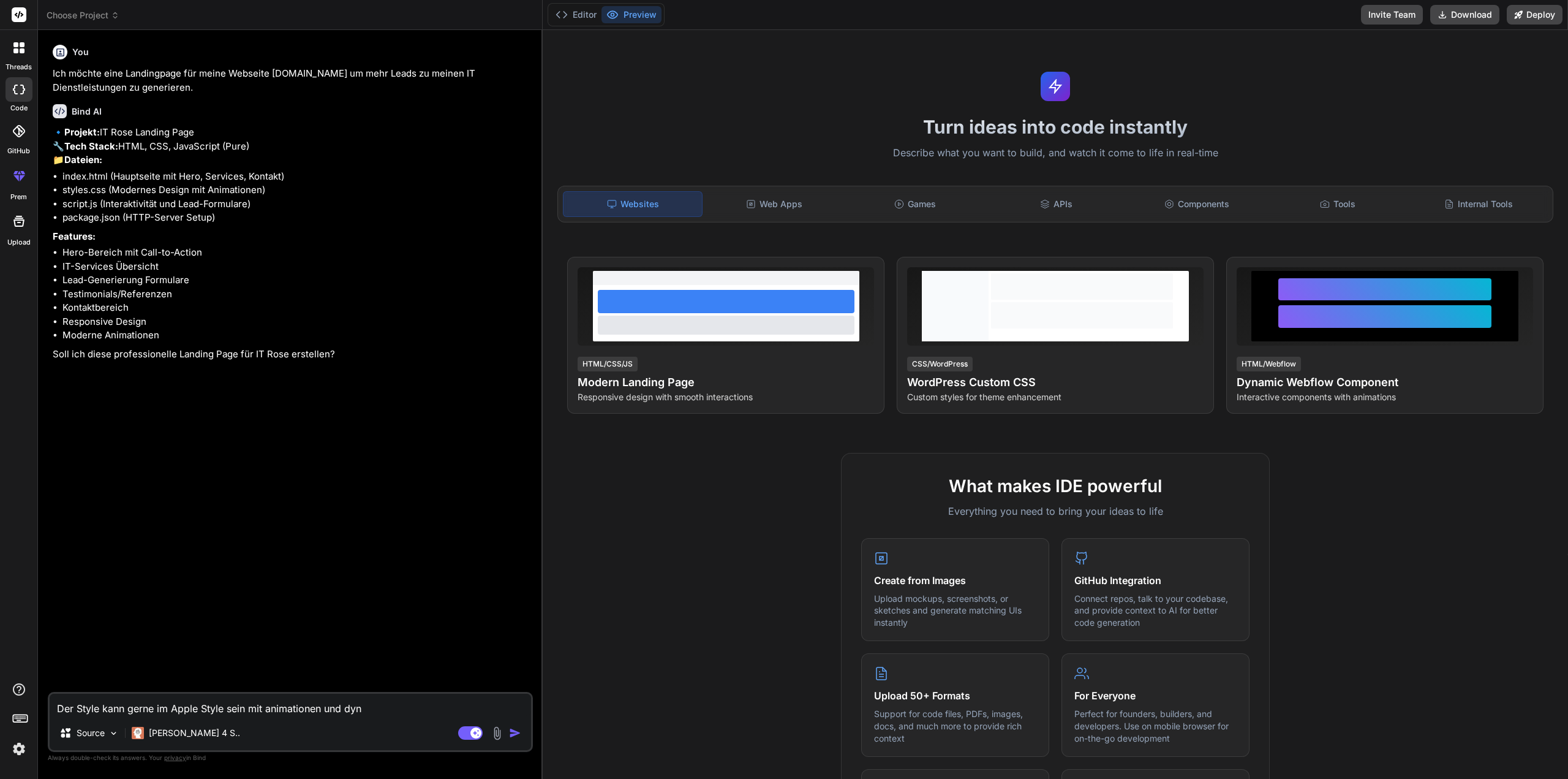
type textarea "x"
type textarea "Der Style kann gerne im Apple Style sein mit animationen und dynam"
type textarea "x"
type textarea "Der Style kann gerne im Apple Style sein mit animationen und dynami"
type textarea "x"
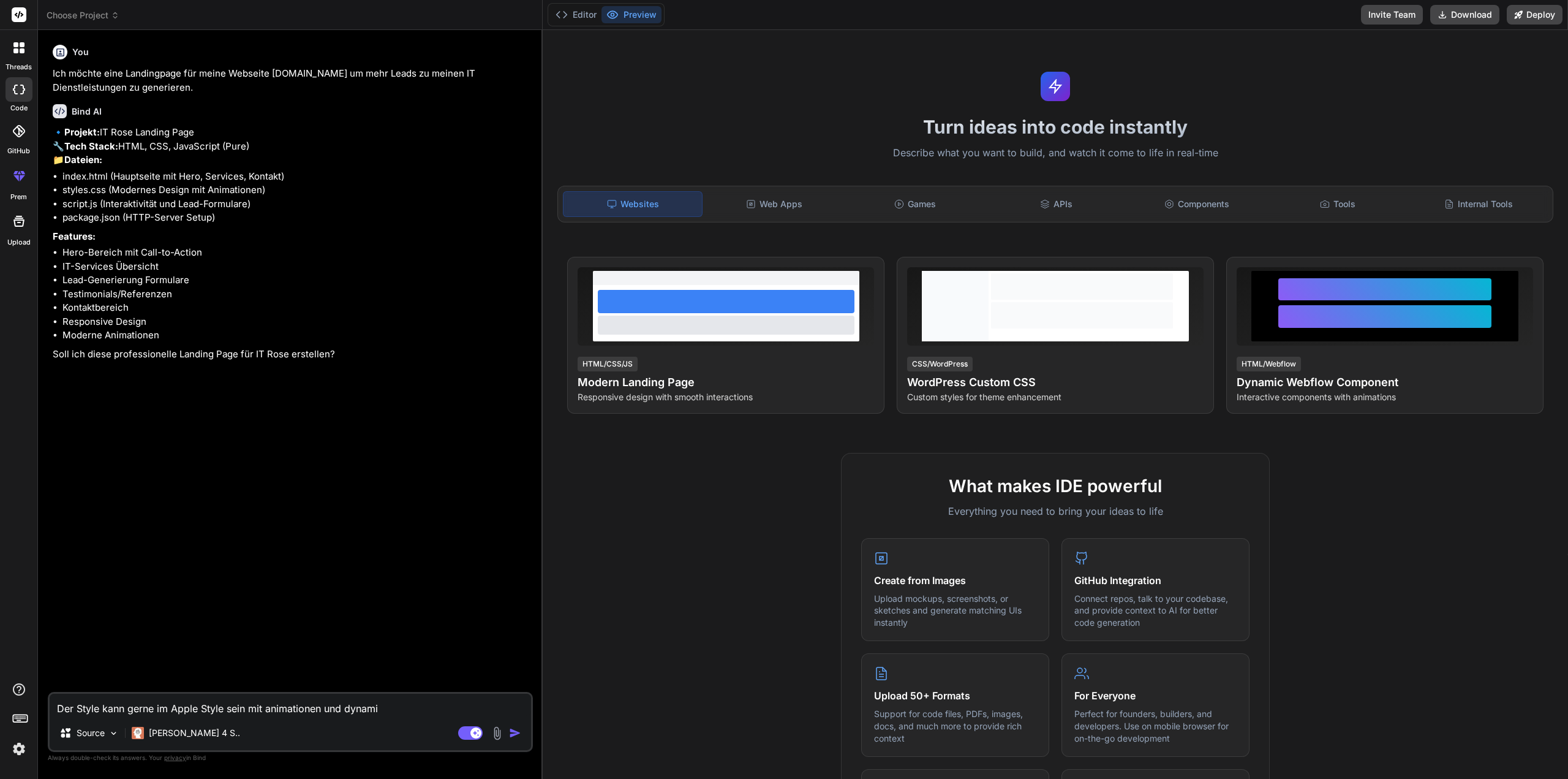
type textarea "Der Style kann gerne im Apple Style sein mit animationen und dynamis"
type textarea "x"
type textarea "Der Style kann gerne im Apple Style sein mit animationen und dynamisc"
type textarea "x"
type textarea "Der Style kann gerne im Apple Style sein mit animationen und dynamisch"
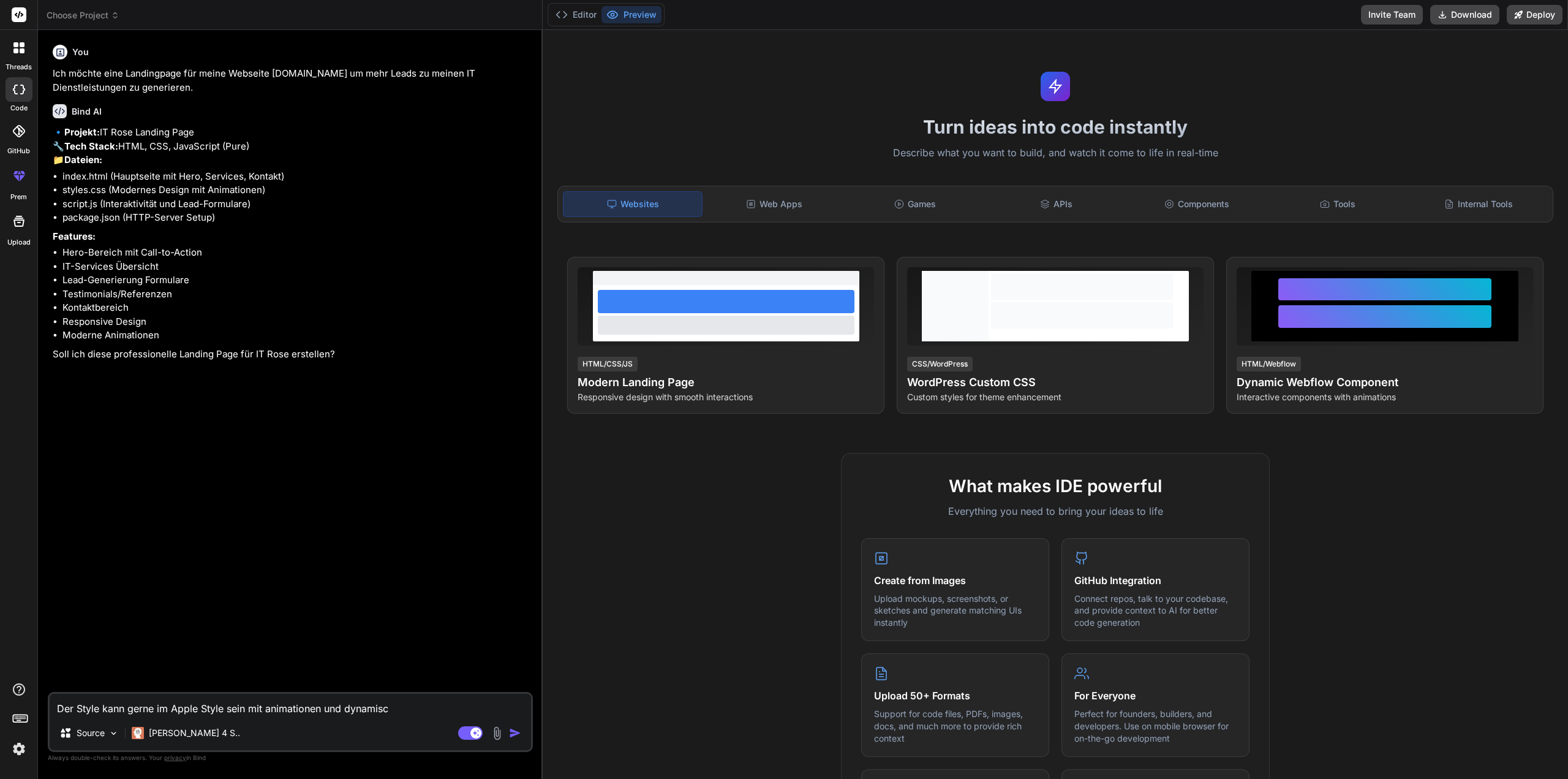
type textarea "x"
type textarea "Der Style kann gerne im Apple Style sein mit animationen und dynamische"
type textarea "x"
type textarea "Der Style kann gerne im Apple Style sein mit animationen und dynamischen"
type textarea "x"
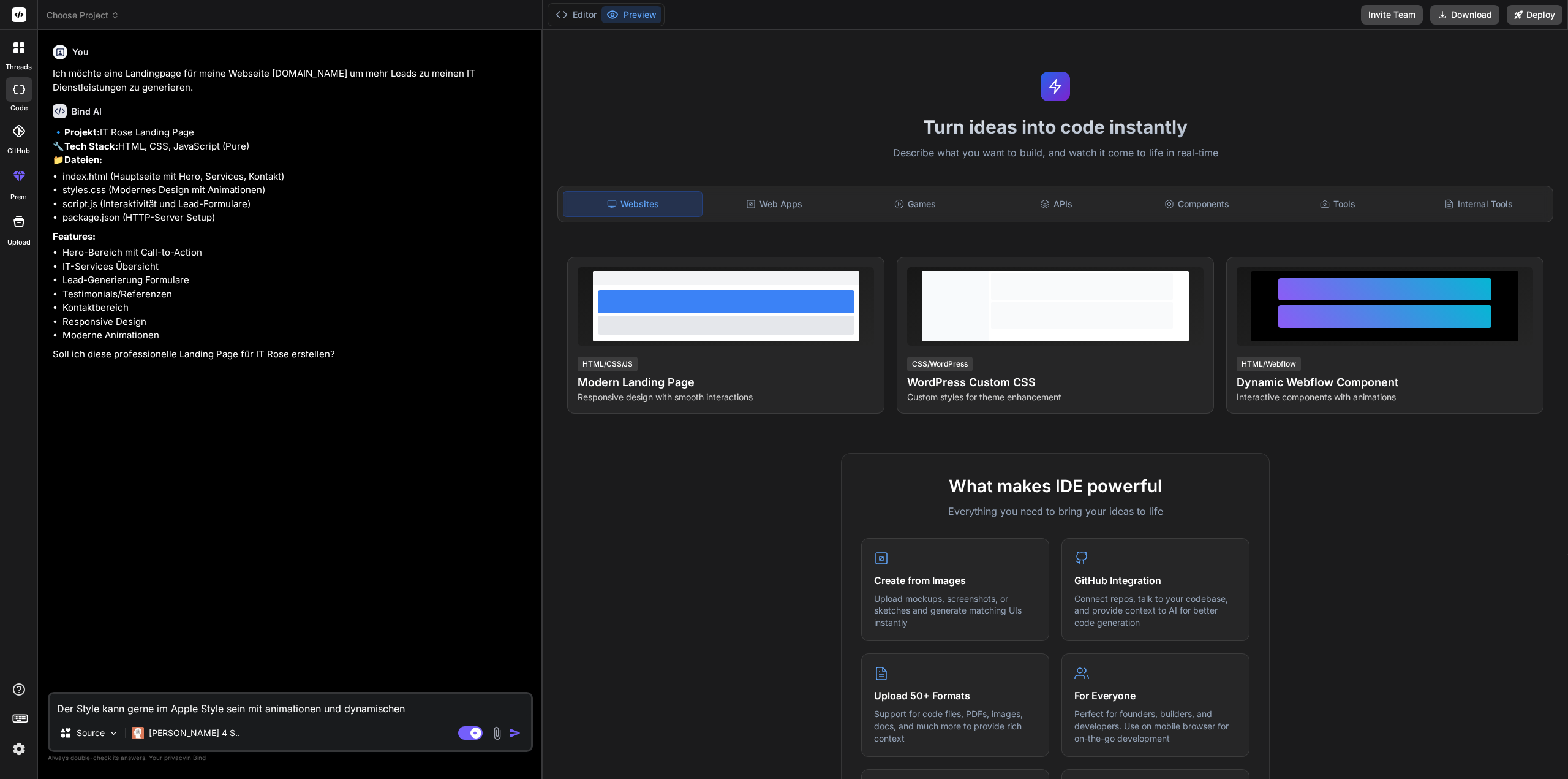
type textarea "Der Style kann gerne im Apple Style sein mit animationen und dynamischen"
type textarea "x"
type textarea "Der Style kann gerne im Apple Style sein mit animationen und dynamischen I"
type textarea "x"
type textarea "Der Style kann gerne im Apple Style sein mit animationen und dynamischen In"
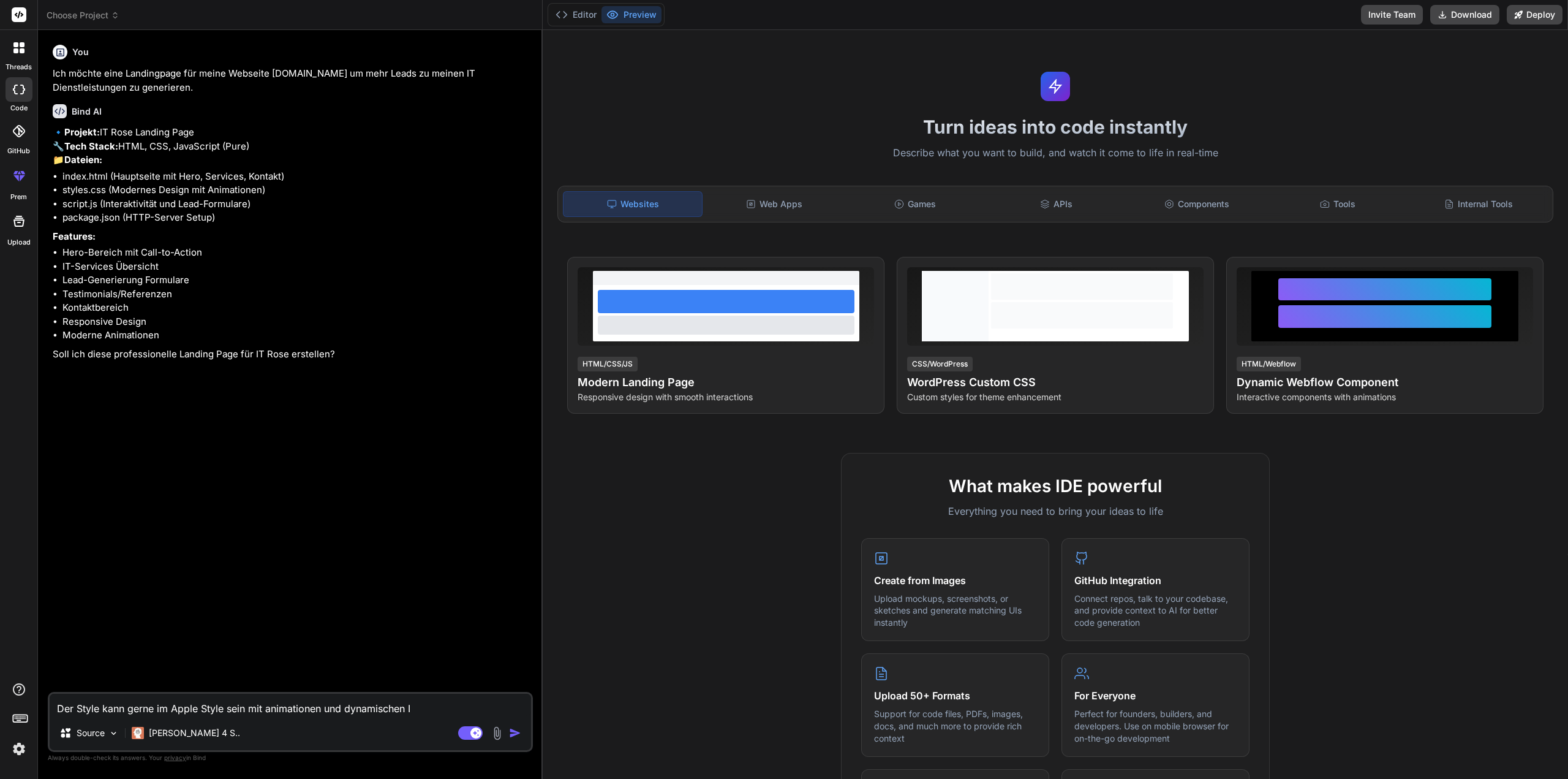
type textarea "x"
type textarea "Der Style kann gerne im Apple Style sein mit animationen und dynamischen [MEDIC…"
type textarea "x"
type textarea "Der Style kann gerne im Apple Style sein mit animationen und dynamischen Inha"
type textarea "x"
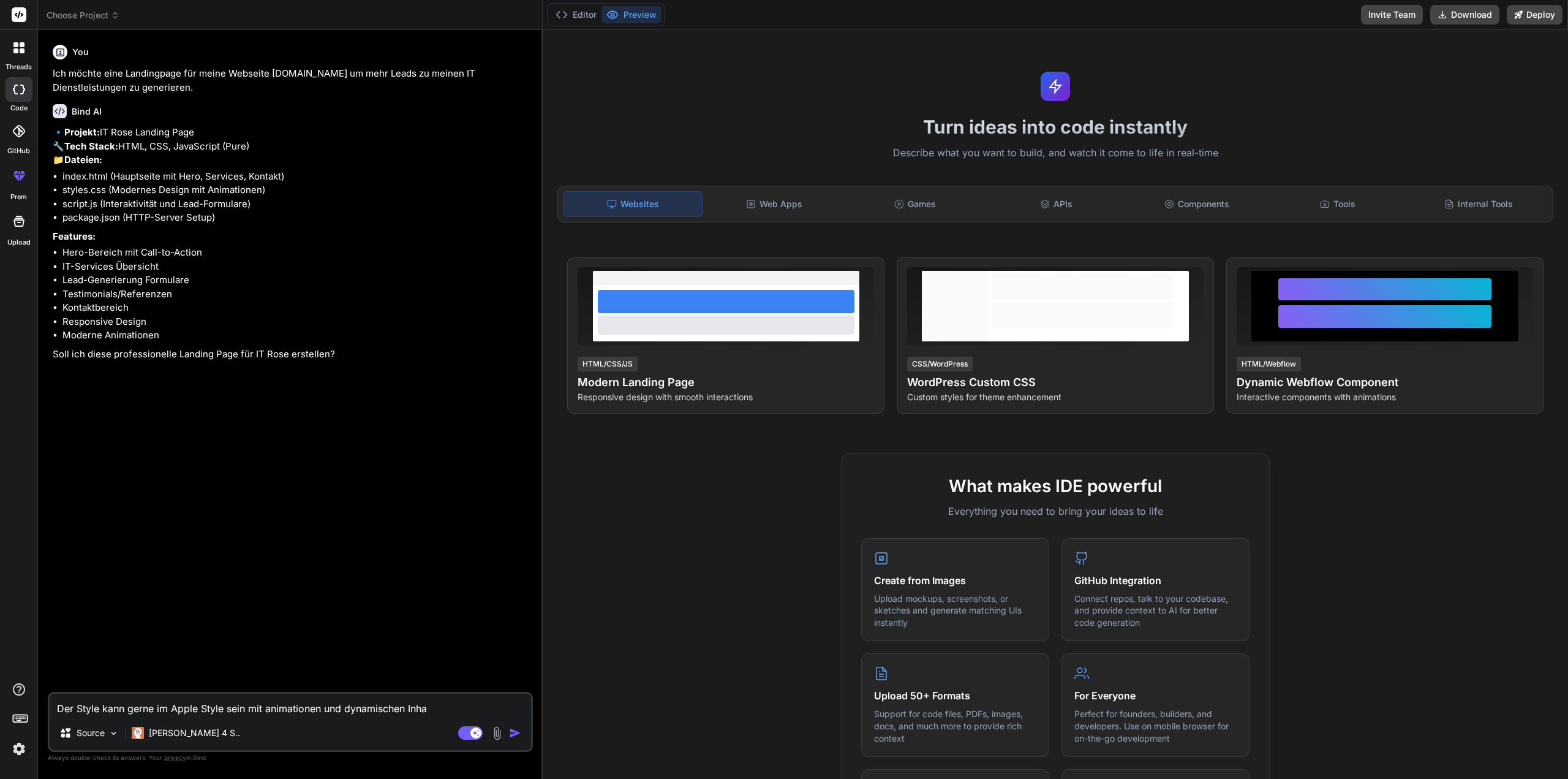
type textarea "Der Style kann gerne im Apple Style sein mit animationen und dynamischen Inhal"
type textarea "x"
type textarea "Der Style kann gerne im Apple Style sein mit animationen und dynamischen Inhalt"
type textarea "x"
type textarea "Der Style kann gerne im Apple Style sein mit animationen und dynamischen Inhalte"
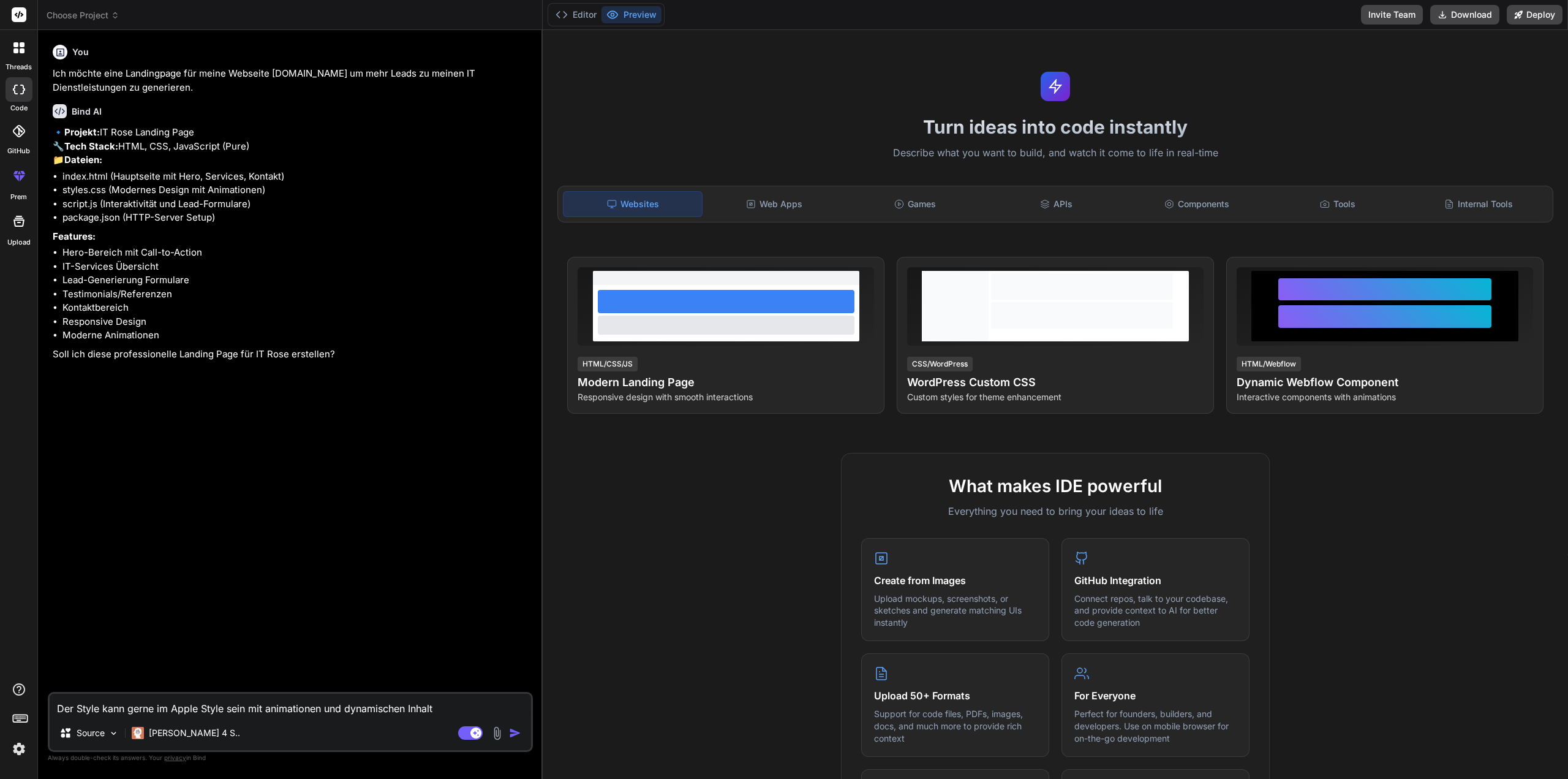
type textarea "x"
type textarea "Der Style kann gerne im Apple Style sein mit animationen und dynamischen Inhalt…"
type textarea "x"
type textarea "Der Style kann gerne im Apple Style sein mit animationen und dynamischen Inhalt…"
type textarea "x"
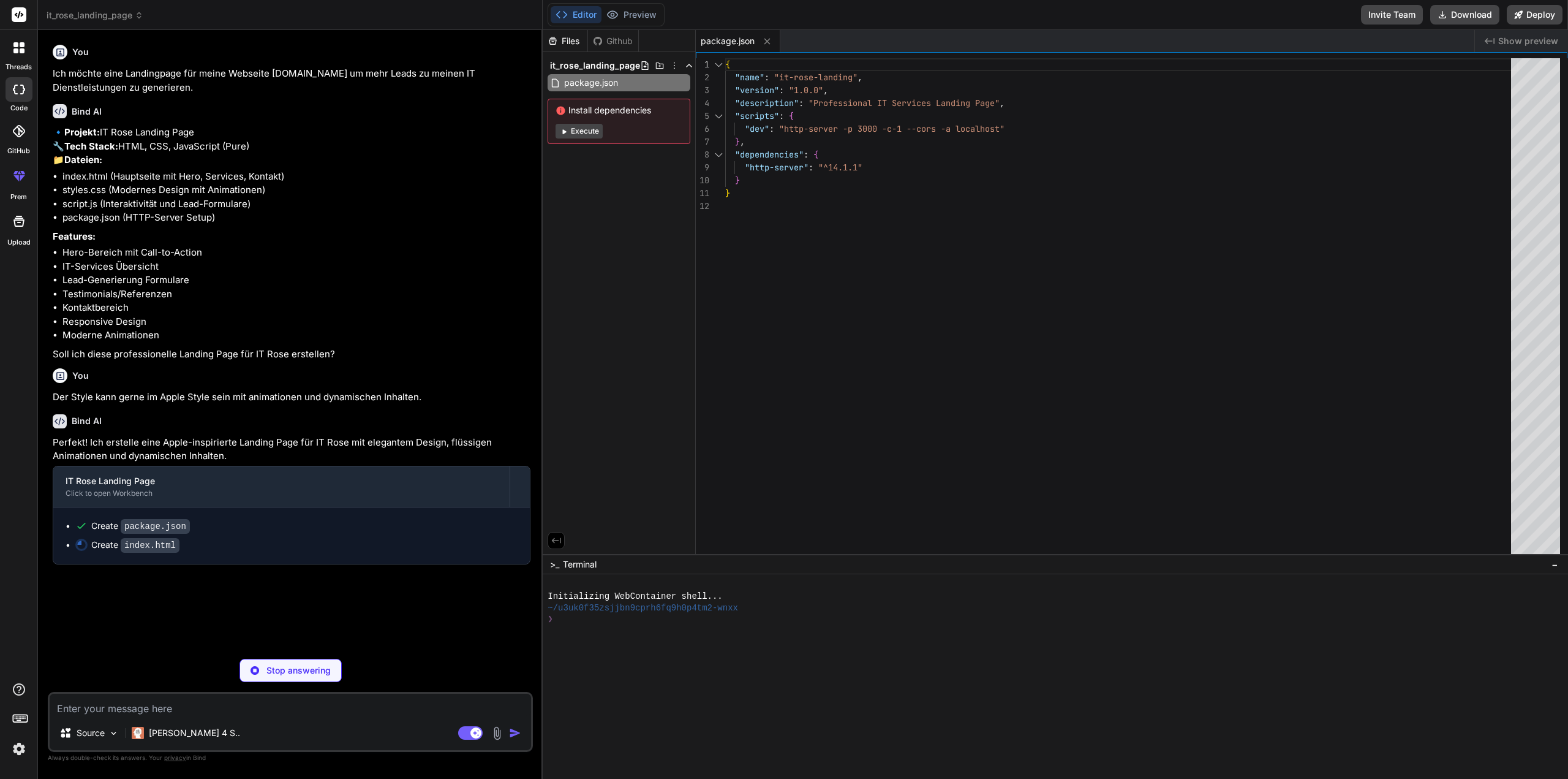
type textarea "x"
type textarea "<p>&copy; 2024 IT Rose. Alle Rechte vorbehalten.</p> </div> </div> </footer> <s…"
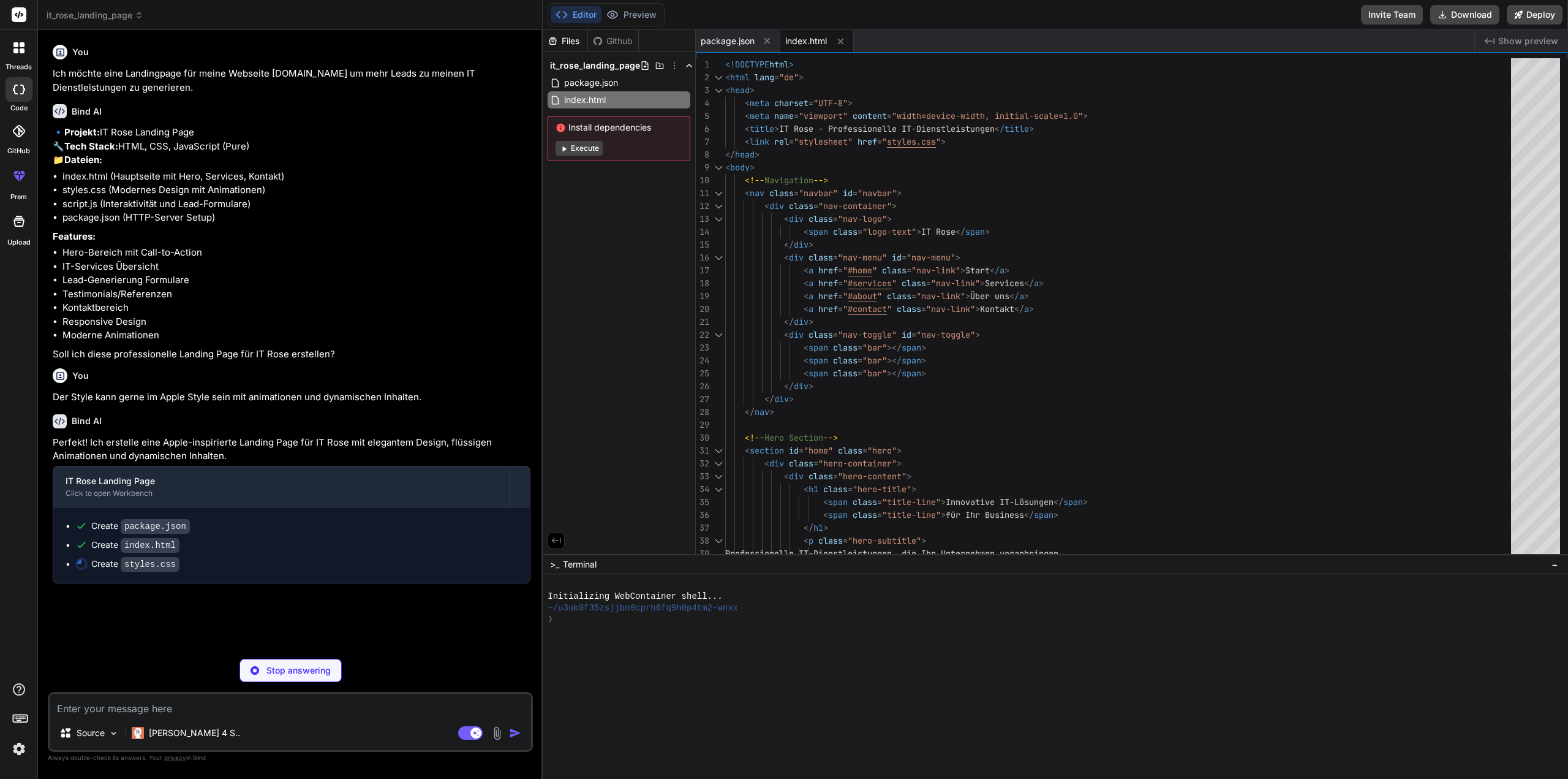
type textarea "x"
type textarea "justify-content: center; } .btn-primary, .btn-secondary { flex: 1; min-width: 2…"
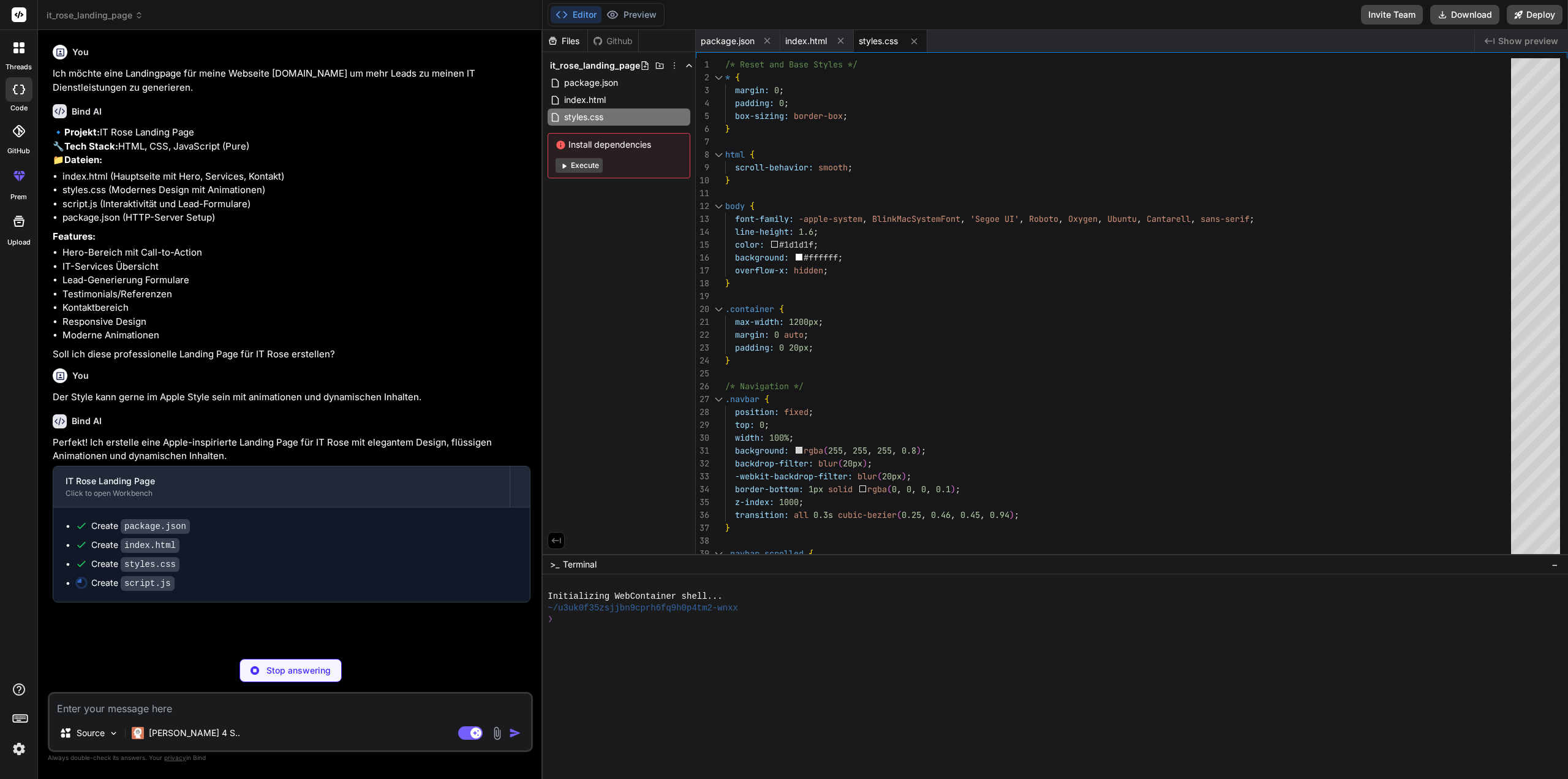
type textarea "x"
type textarea "window.addEventListener('scroll', revealOnScroll); revealOnScroll(); // Initial…"
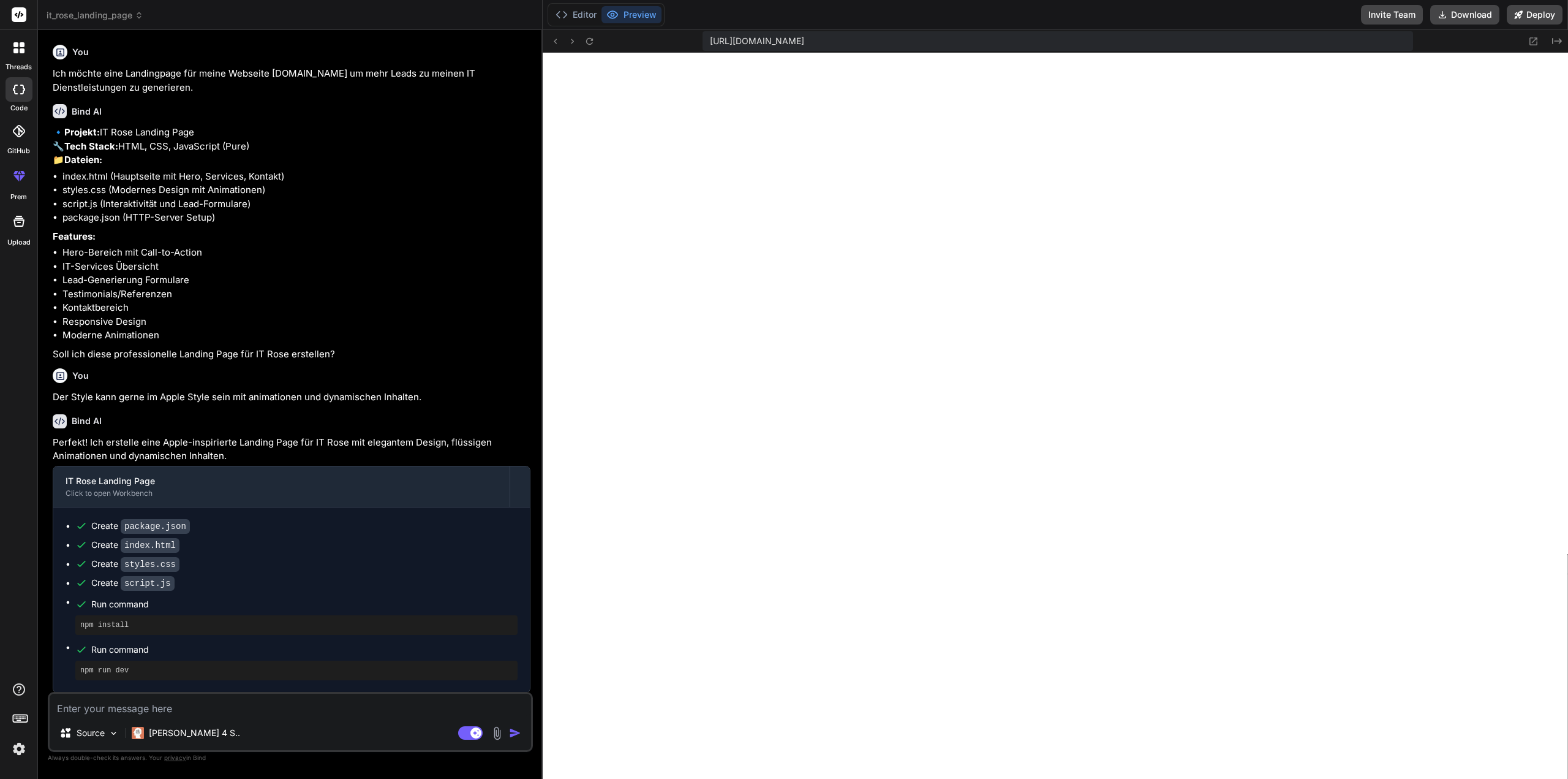
scroll to position [457, 0]
click at [1533, 37] on icon at bounding box center [1533, 41] width 10 height 10
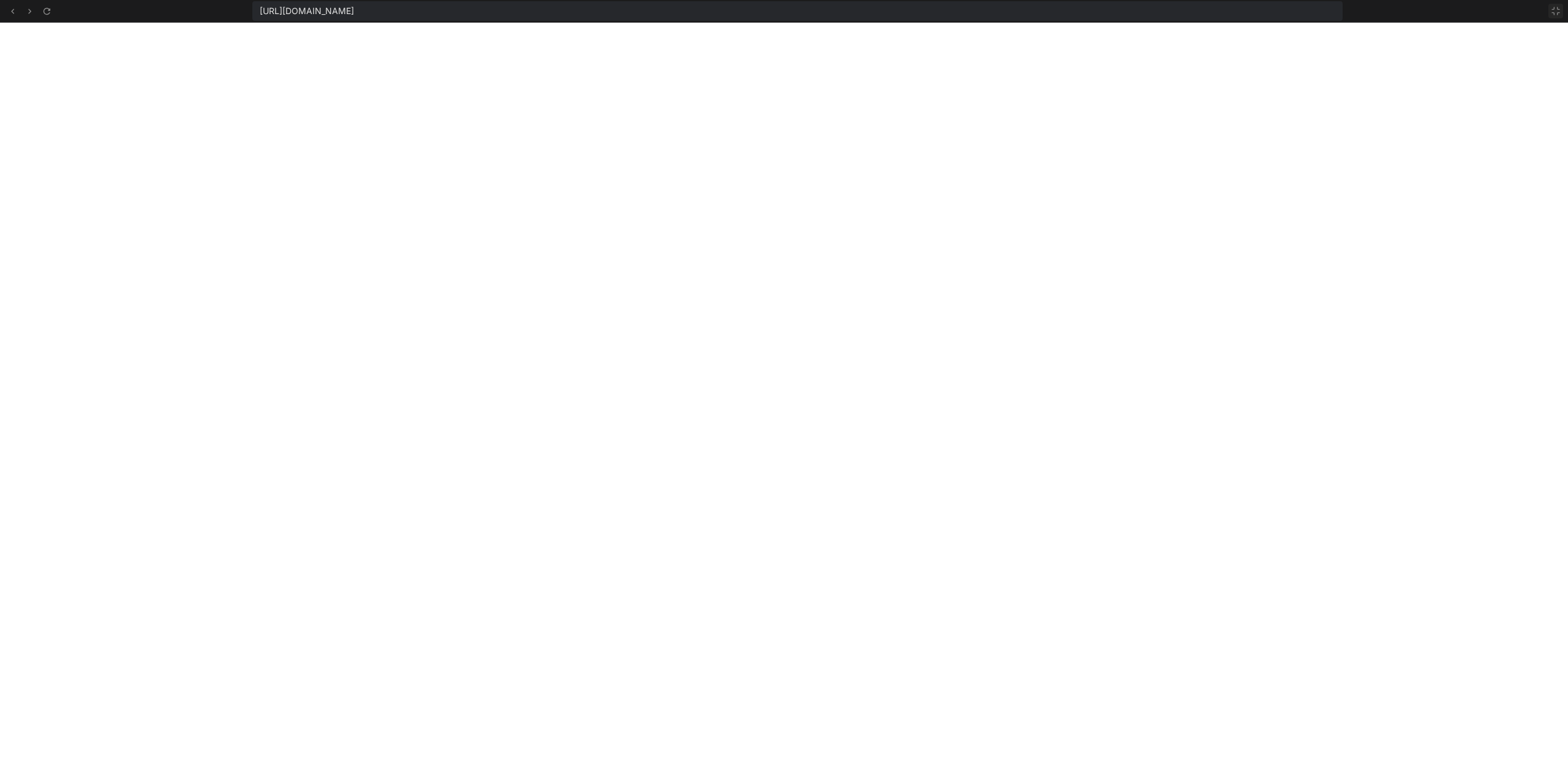
click at [1552, 10] on icon at bounding box center [1555, 11] width 9 height 9
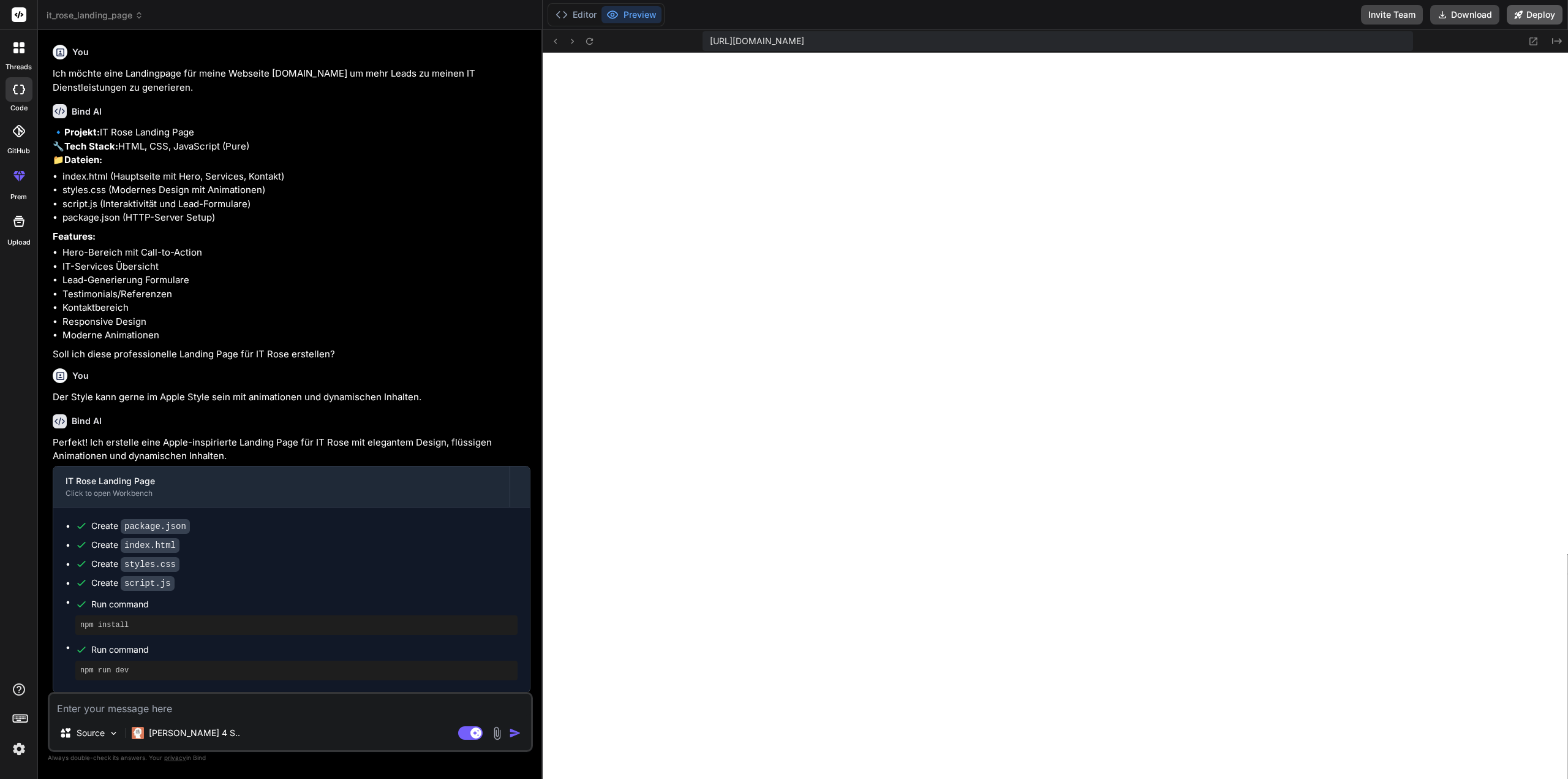
click at [1539, 18] on button "Deploy" at bounding box center [1534, 14] width 56 height 20
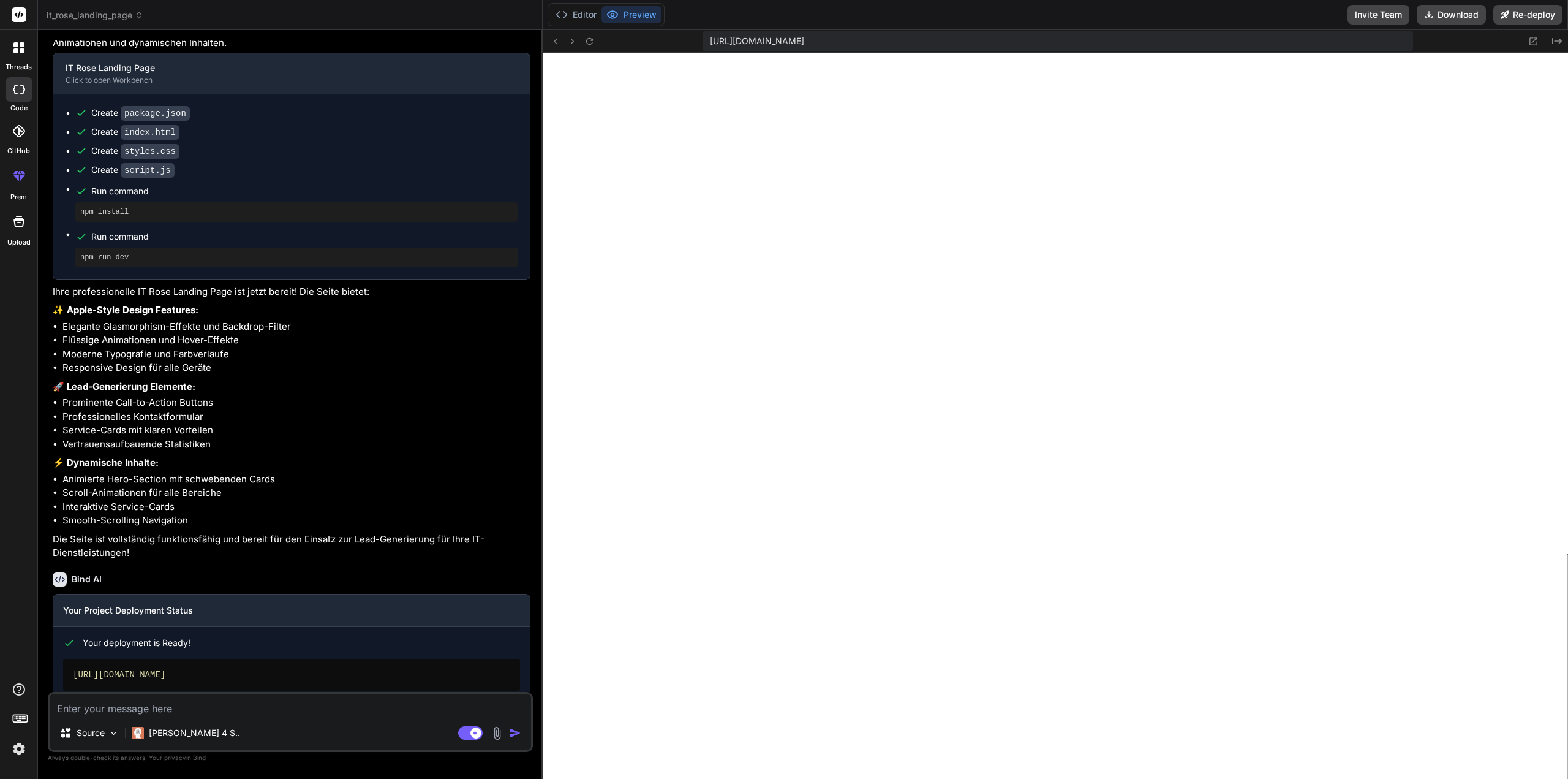
type textarea "x"
click at [582, 17] on button "Editor" at bounding box center [576, 15] width 51 height 17
